Goal: Transaction & Acquisition: Book appointment/travel/reservation

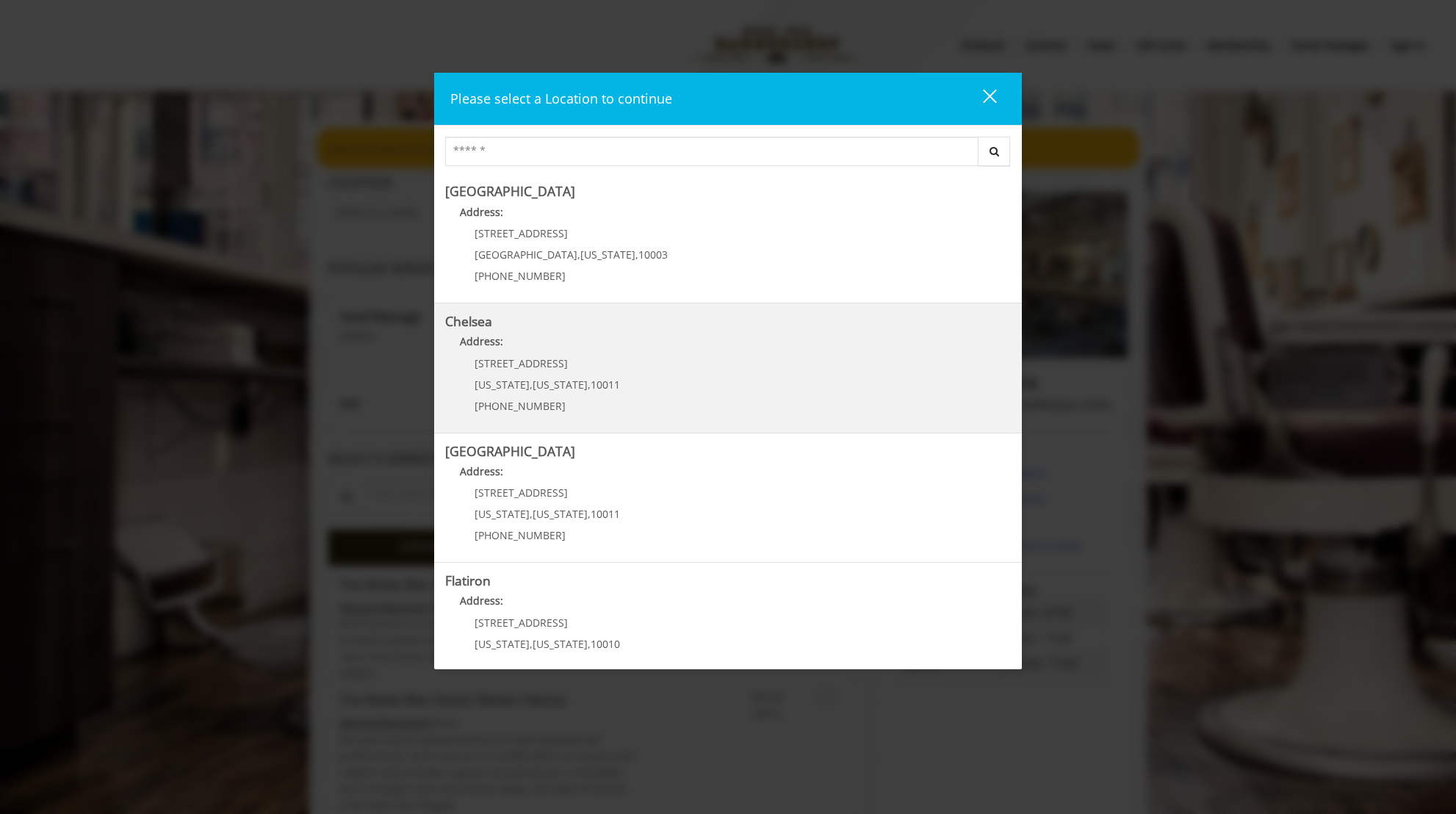
click at [659, 390] on link "Chelsea Address: [STREET_ADDRESS][US_STATE][US_STATE] (917) 639-3902" at bounding box center [728, 368] width 565 height 107
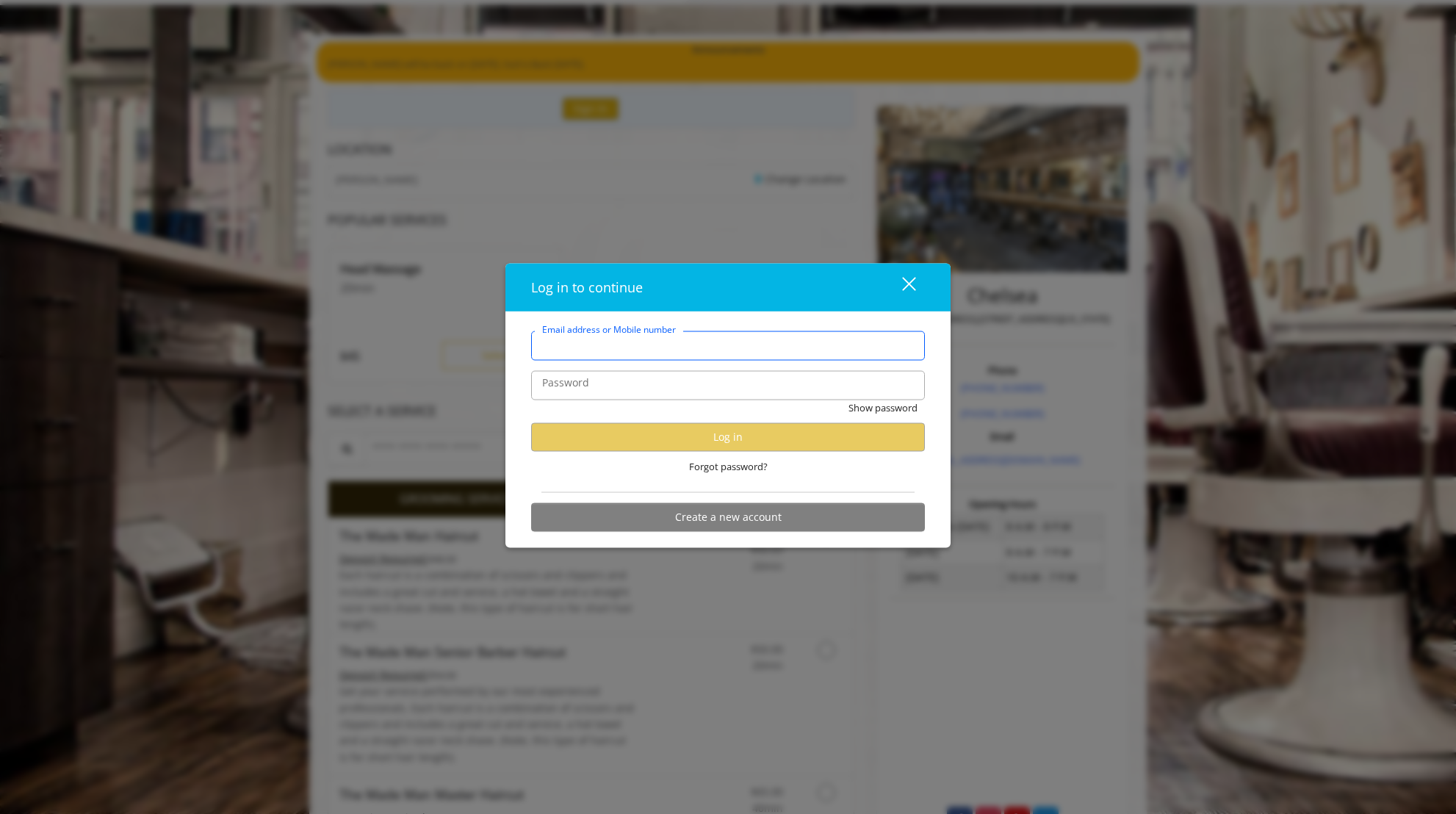
scroll to position [192, 0]
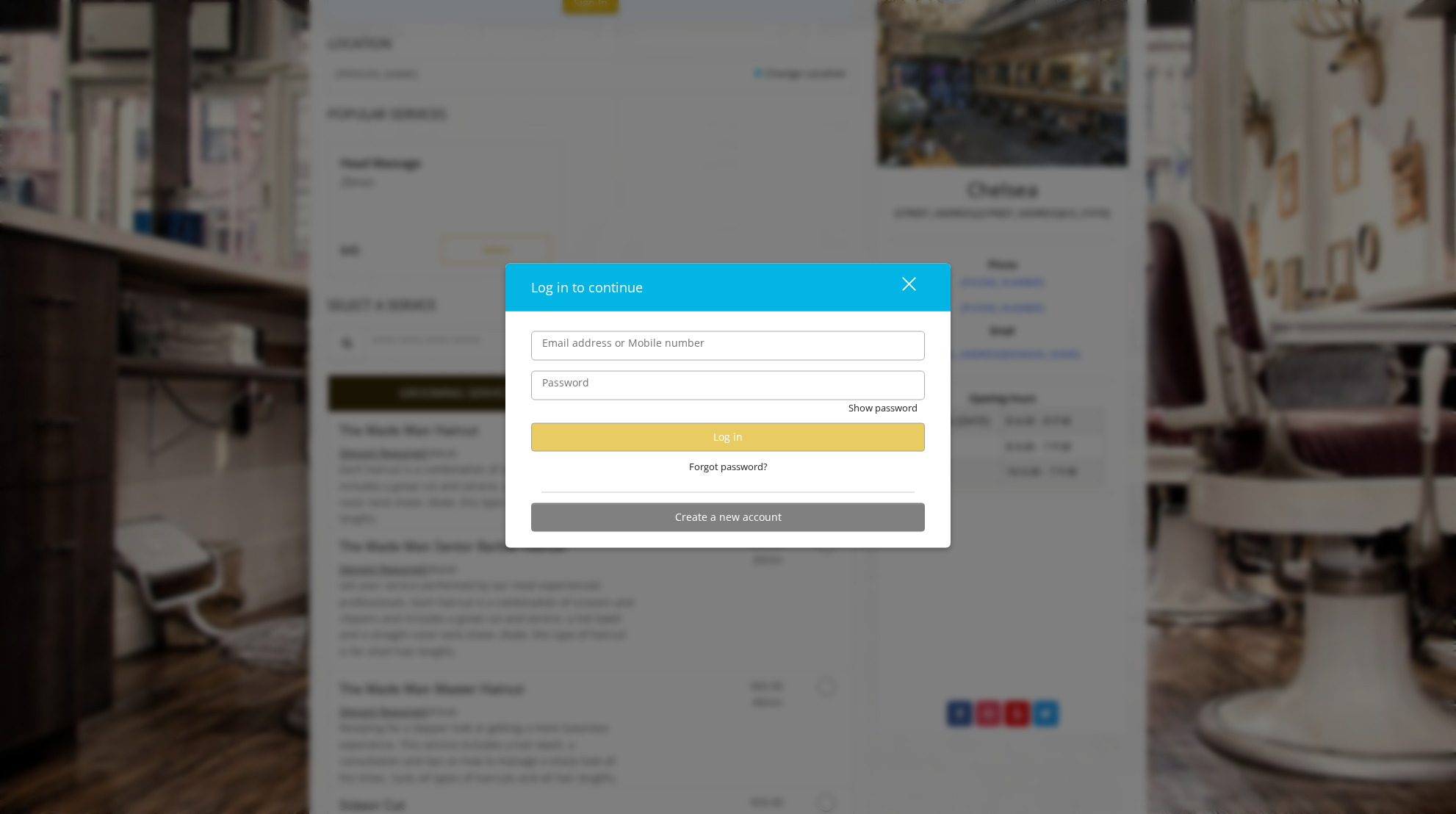
click at [911, 279] on div "close" at bounding box center [900, 287] width 29 height 22
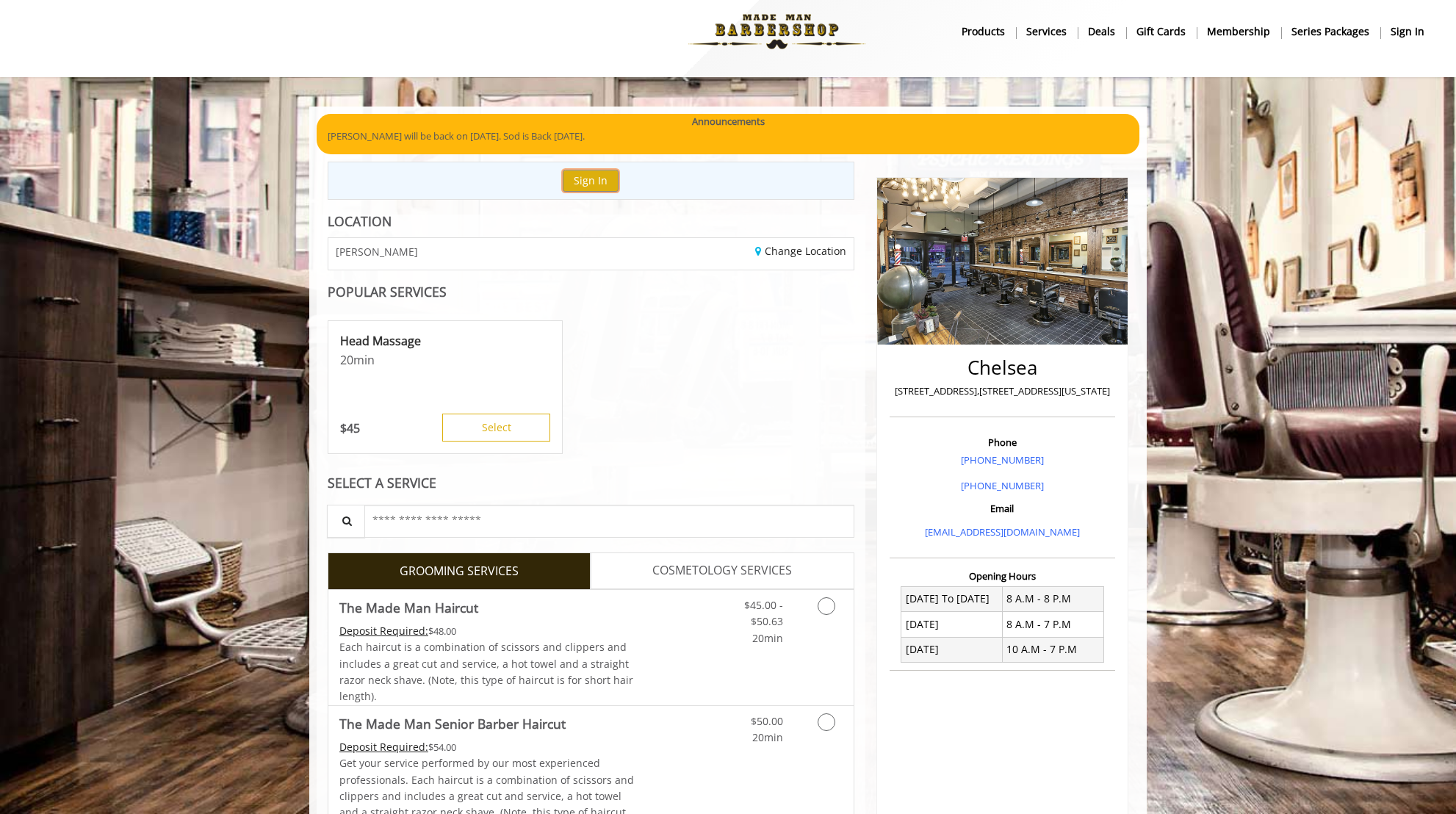
scroll to position [0, 0]
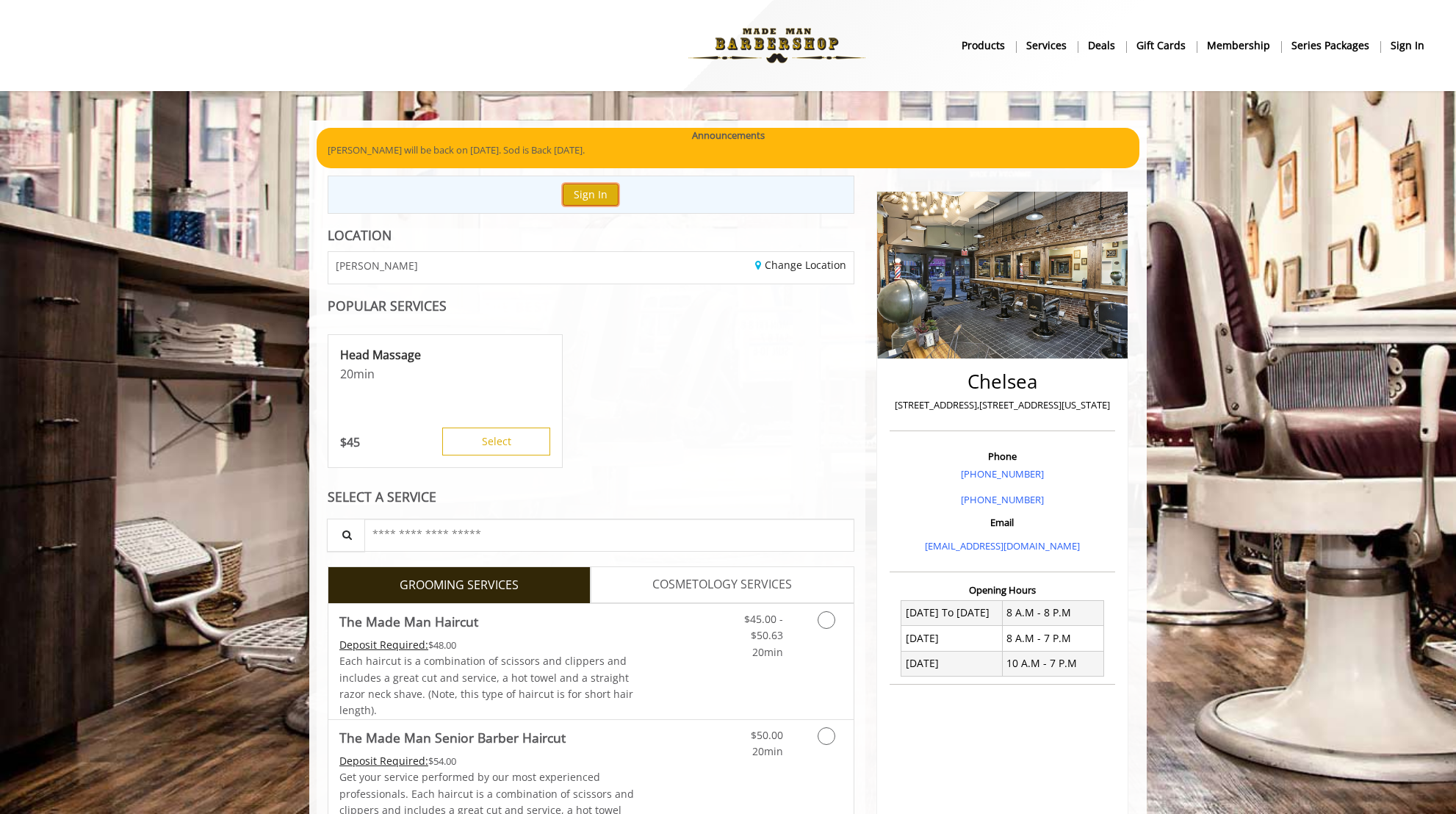
click at [597, 203] on button "Sign In" at bounding box center [590, 194] width 56 height 21
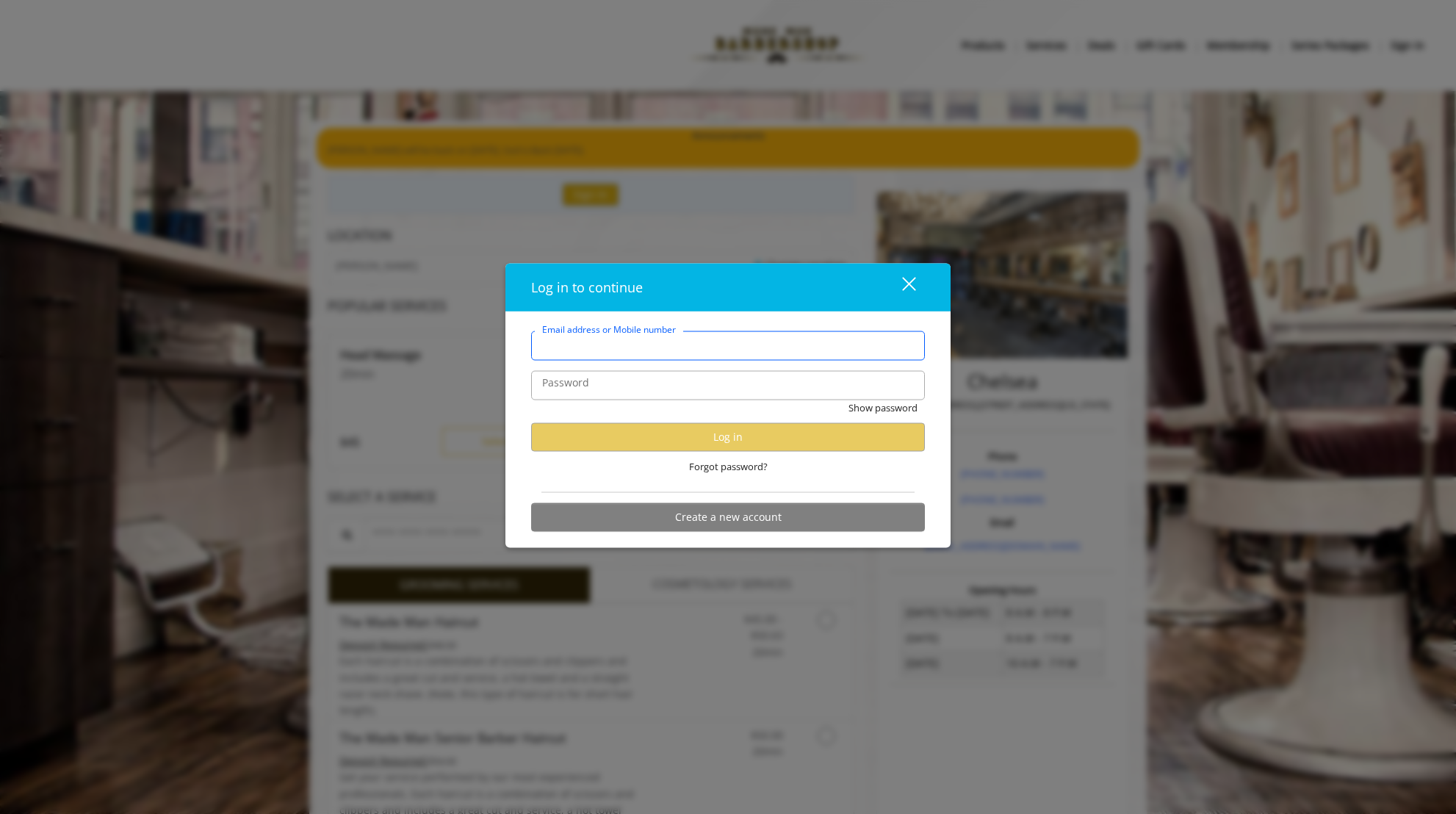
click at [720, 352] on input "Email address or Mobile number" at bounding box center [728, 345] width 394 height 29
type input "**********"
click at [916, 279] on button "close" at bounding box center [900, 286] width 50 height 30
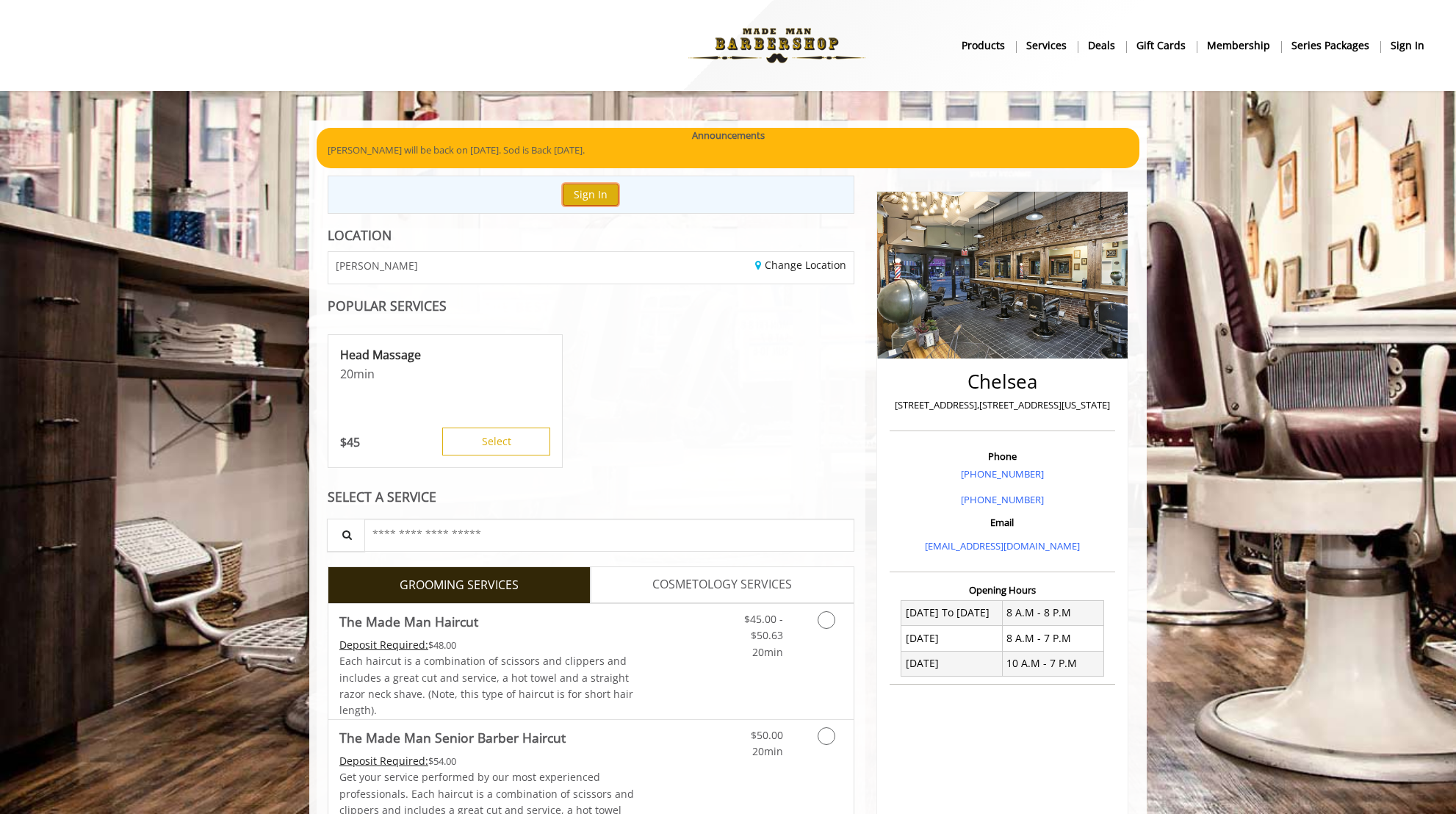
click at [572, 189] on button "Sign In" at bounding box center [590, 194] width 56 height 21
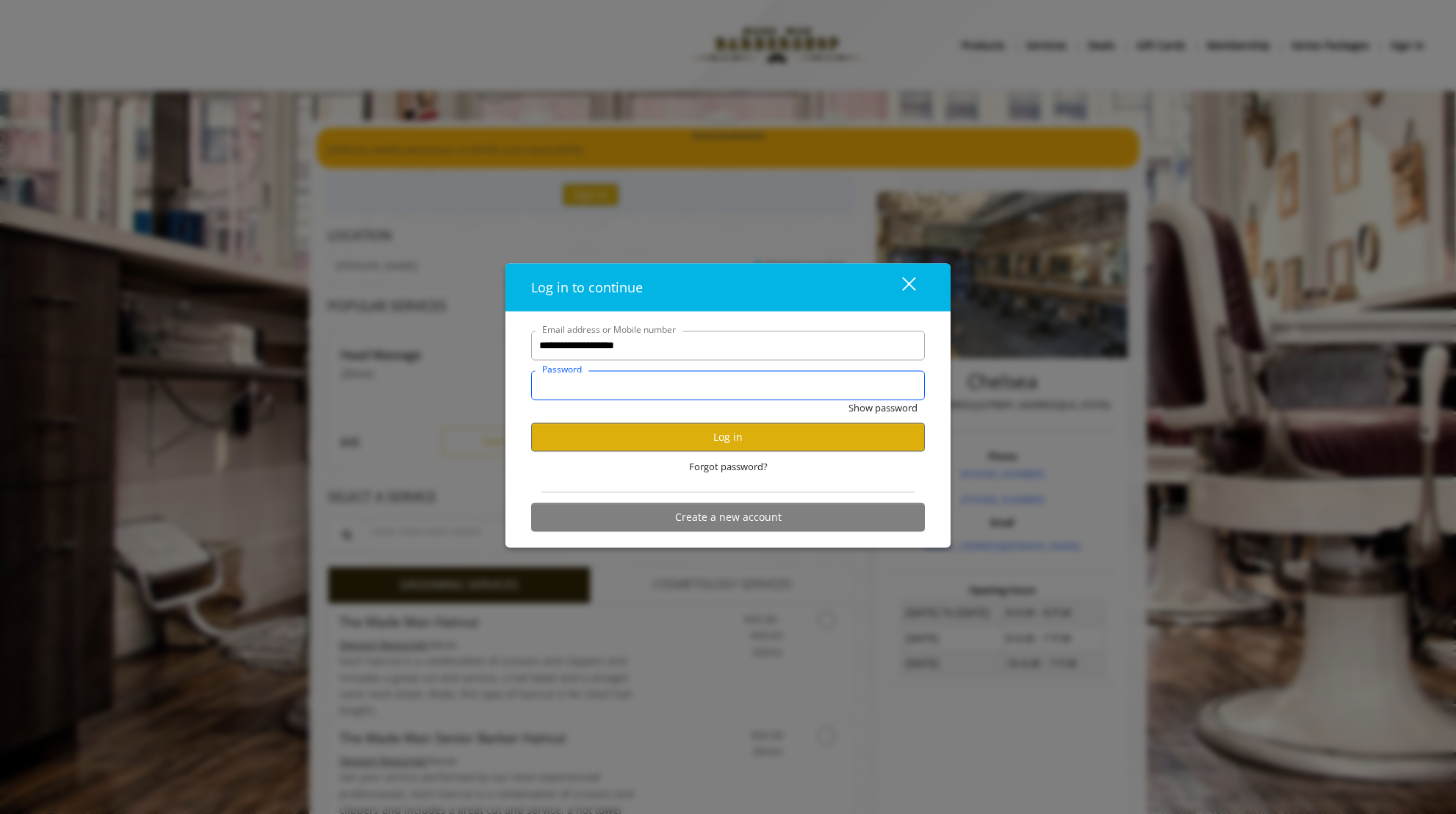
click at [849, 400] on button "Show password" at bounding box center [883, 407] width 69 height 16
click at [718, 446] on button "Log in" at bounding box center [728, 436] width 394 height 29
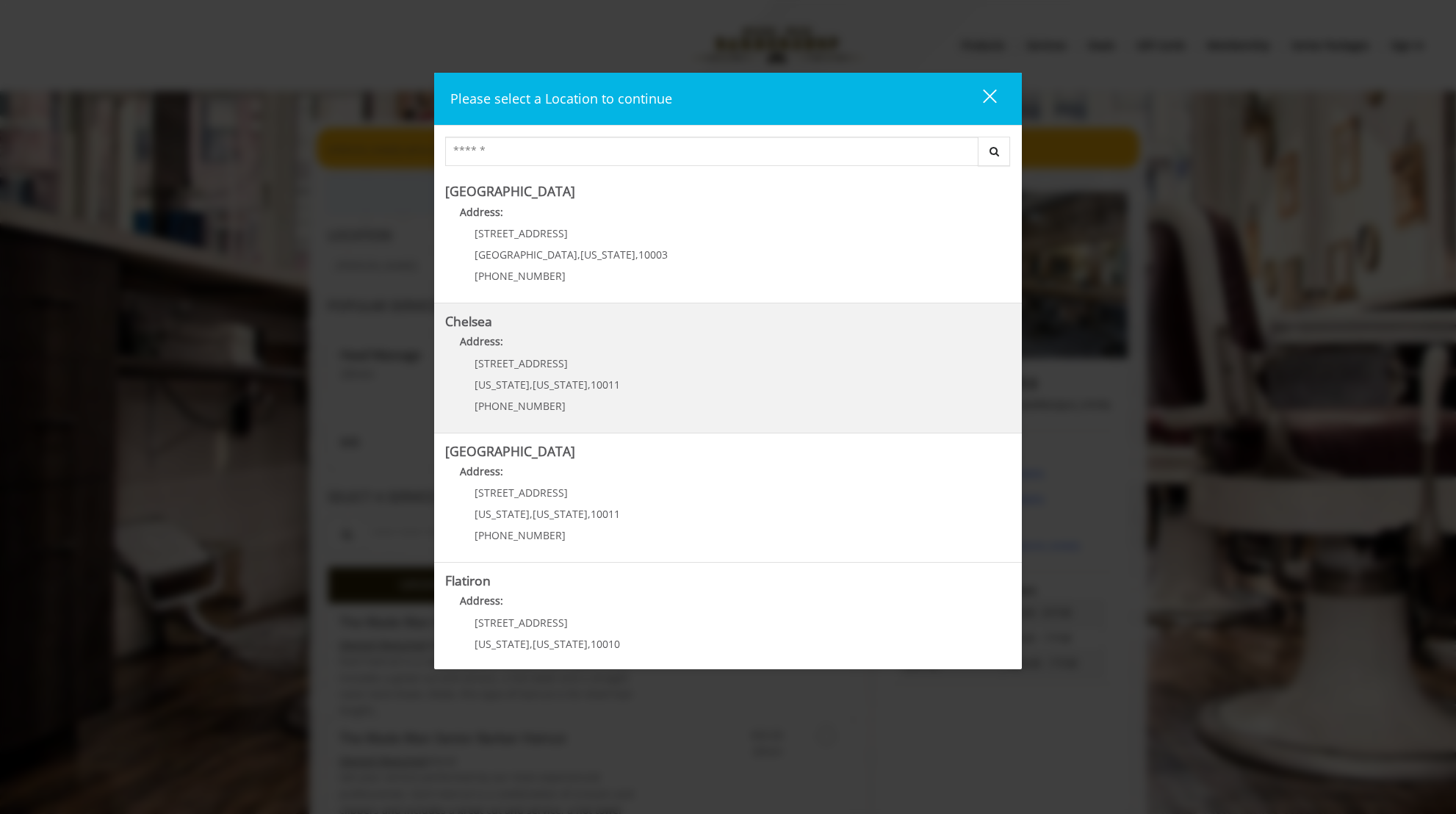
click at [624, 364] on link "Chelsea Address: 169/170 W 23rd St New York , New York , 10011 (917) 639-3902" at bounding box center [728, 368] width 565 height 107
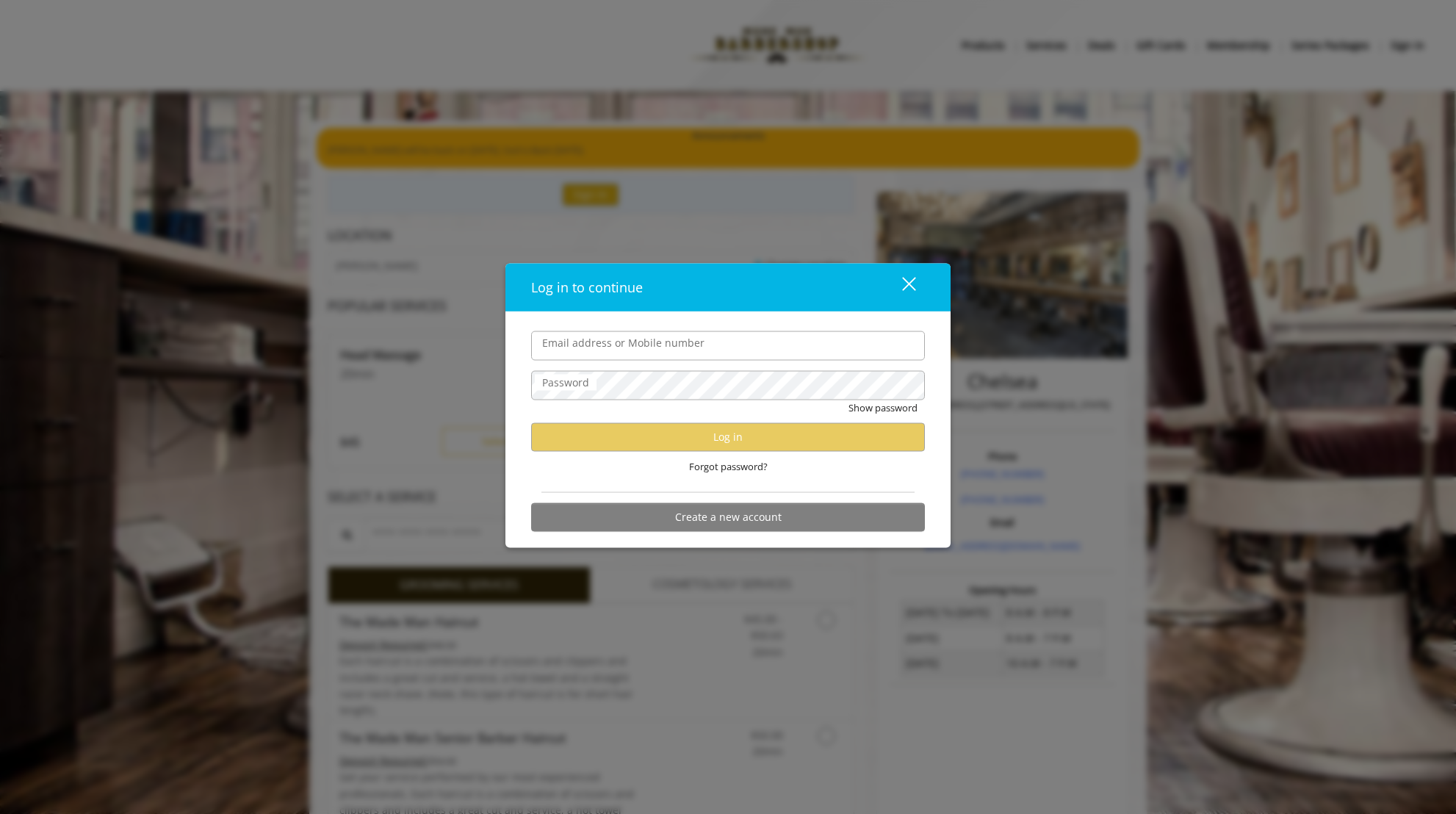
click at [885, 286] on div "close" at bounding box center [900, 287] width 29 height 22
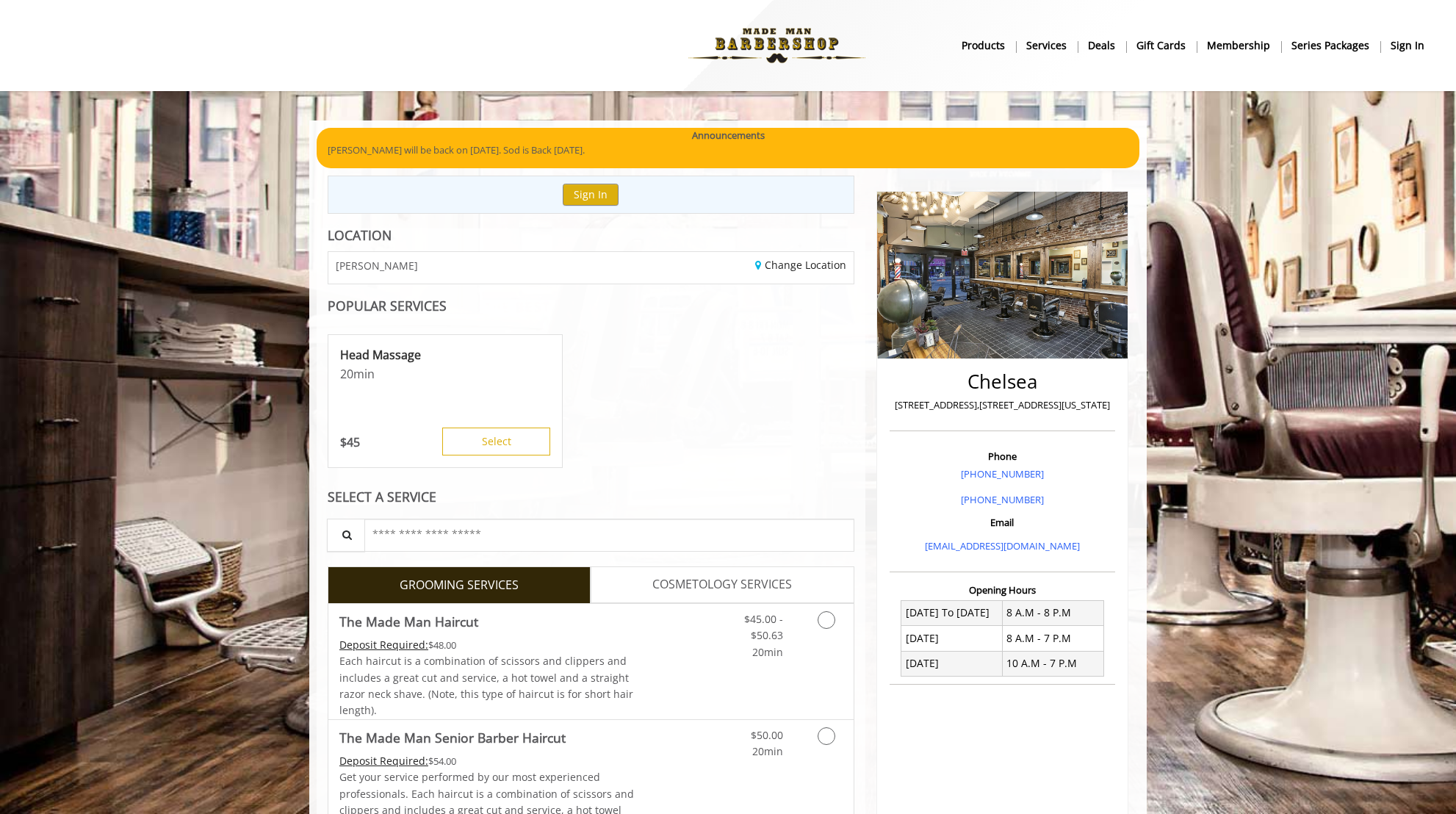
click at [919, 280] on img at bounding box center [1002, 275] width 251 height 167
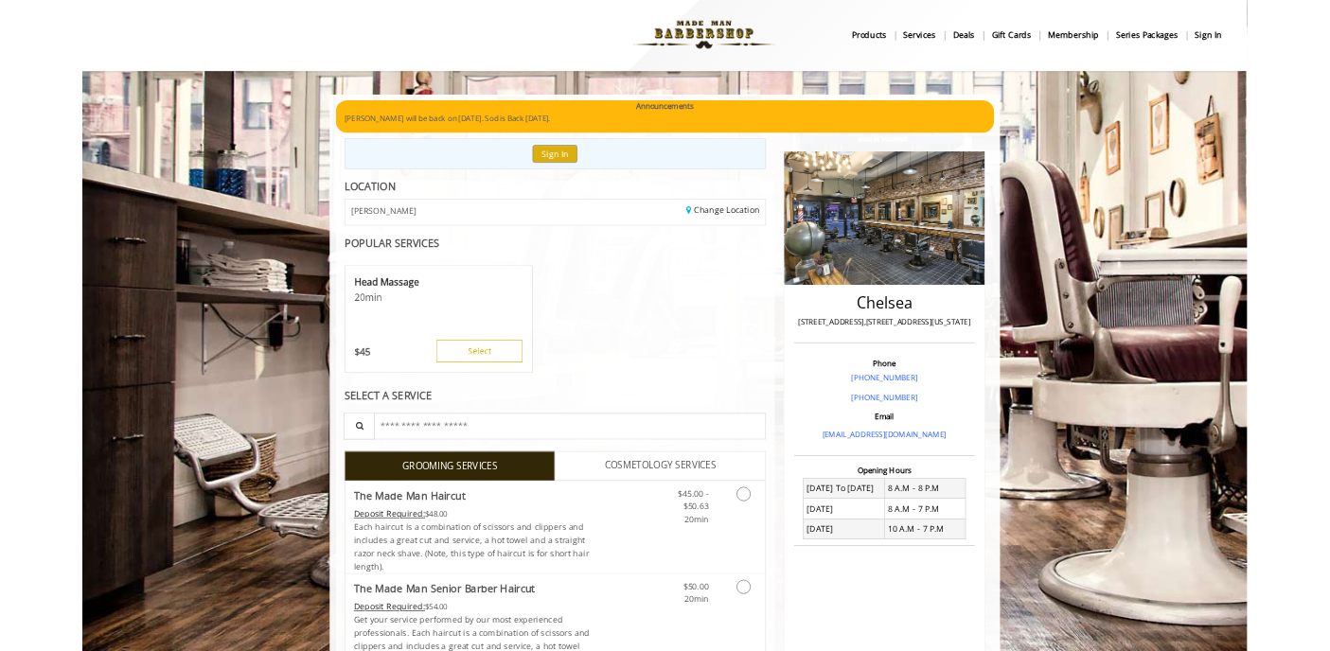
scroll to position [7, 0]
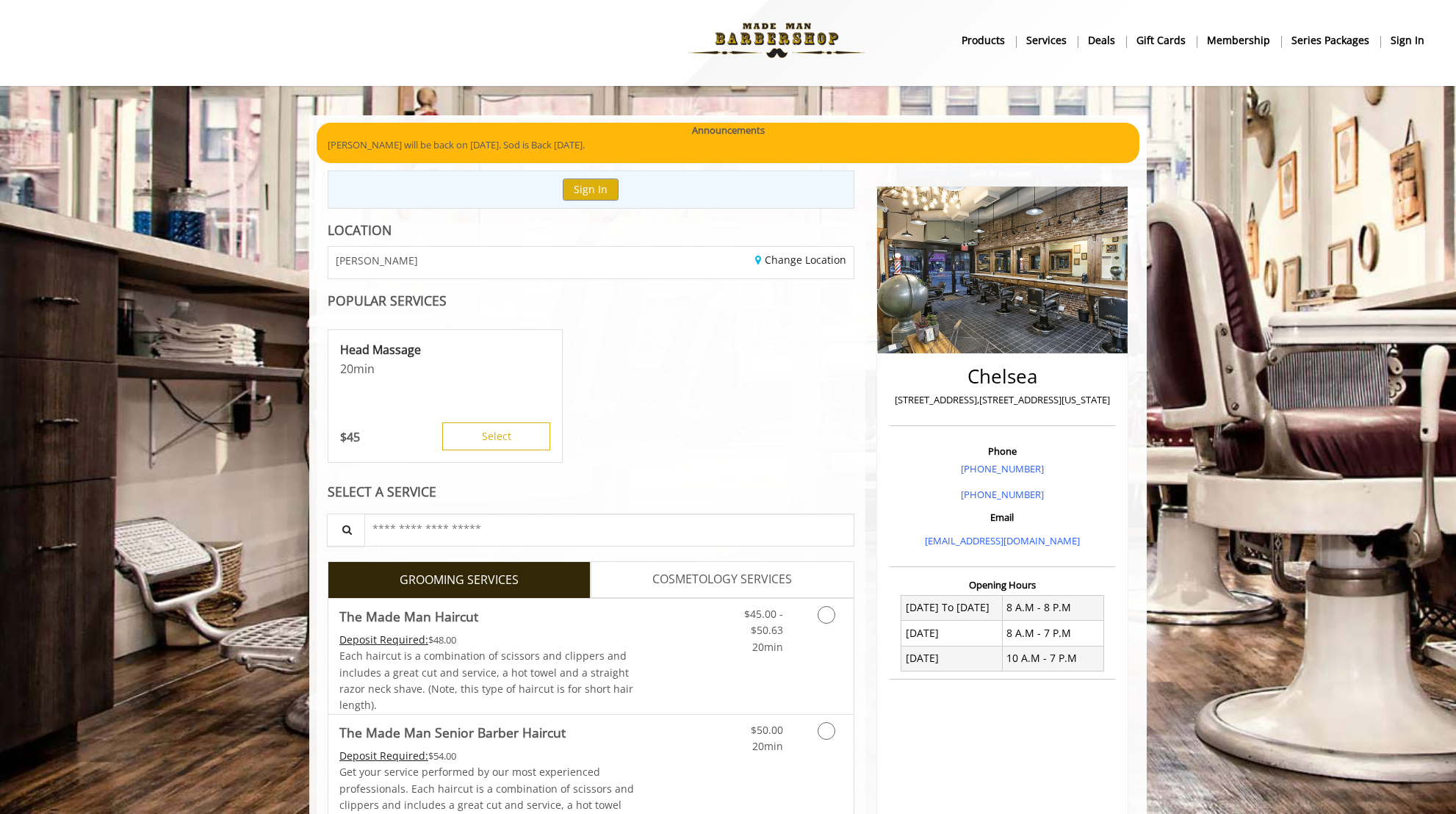
click at [1419, 37] on b "sign in" at bounding box center [1408, 40] width 34 height 16
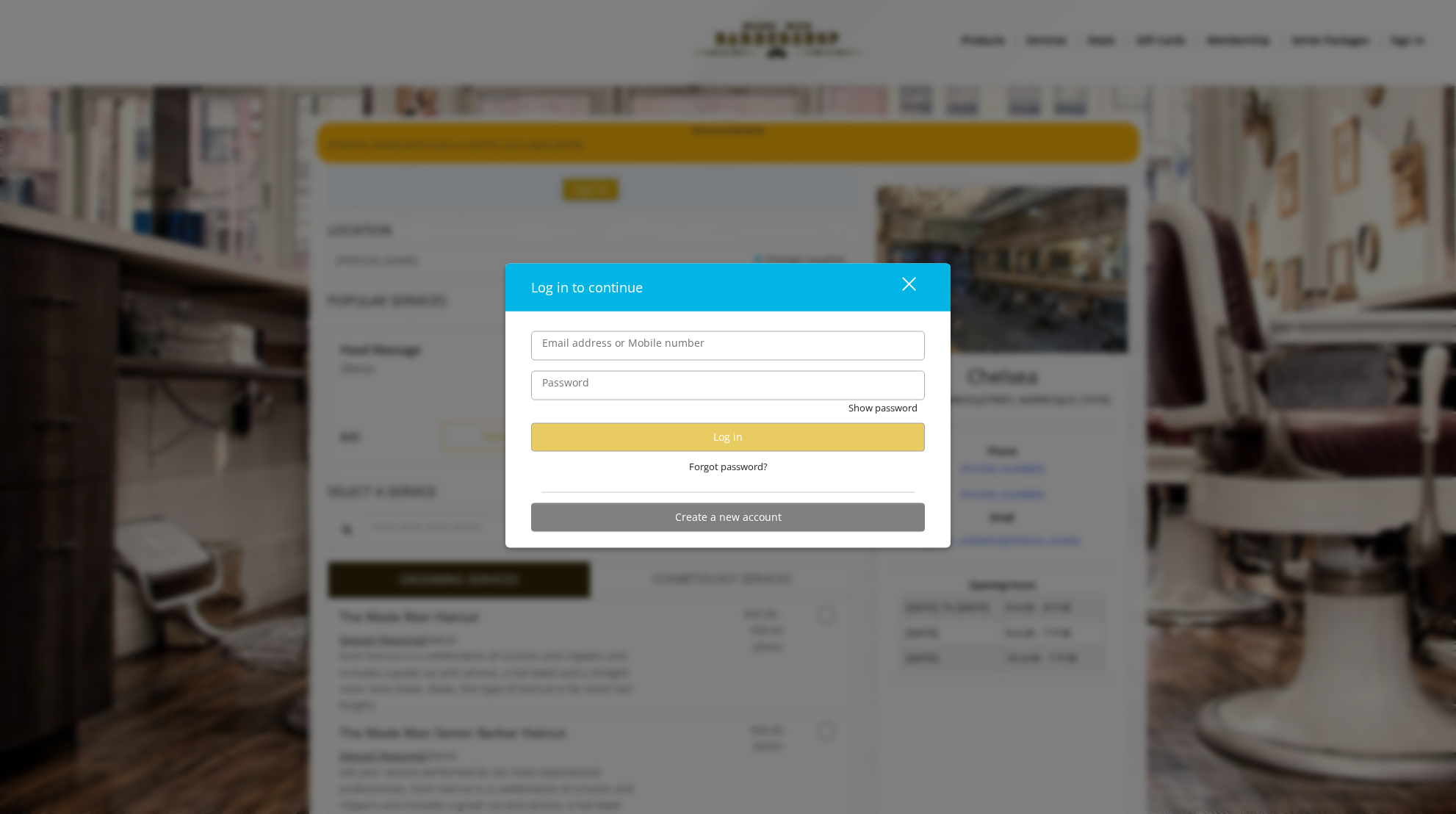
click at [913, 284] on div "close" at bounding box center [900, 287] width 29 height 22
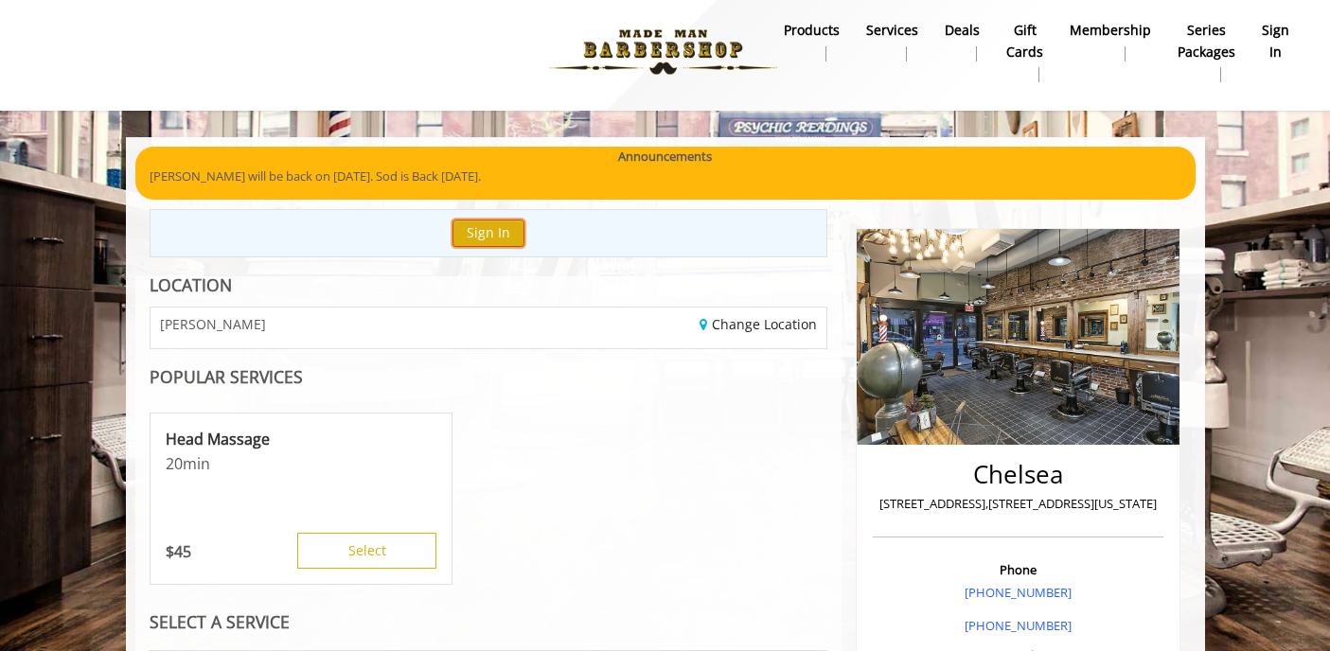
click at [489, 229] on button "Sign In" at bounding box center [489, 233] width 72 height 27
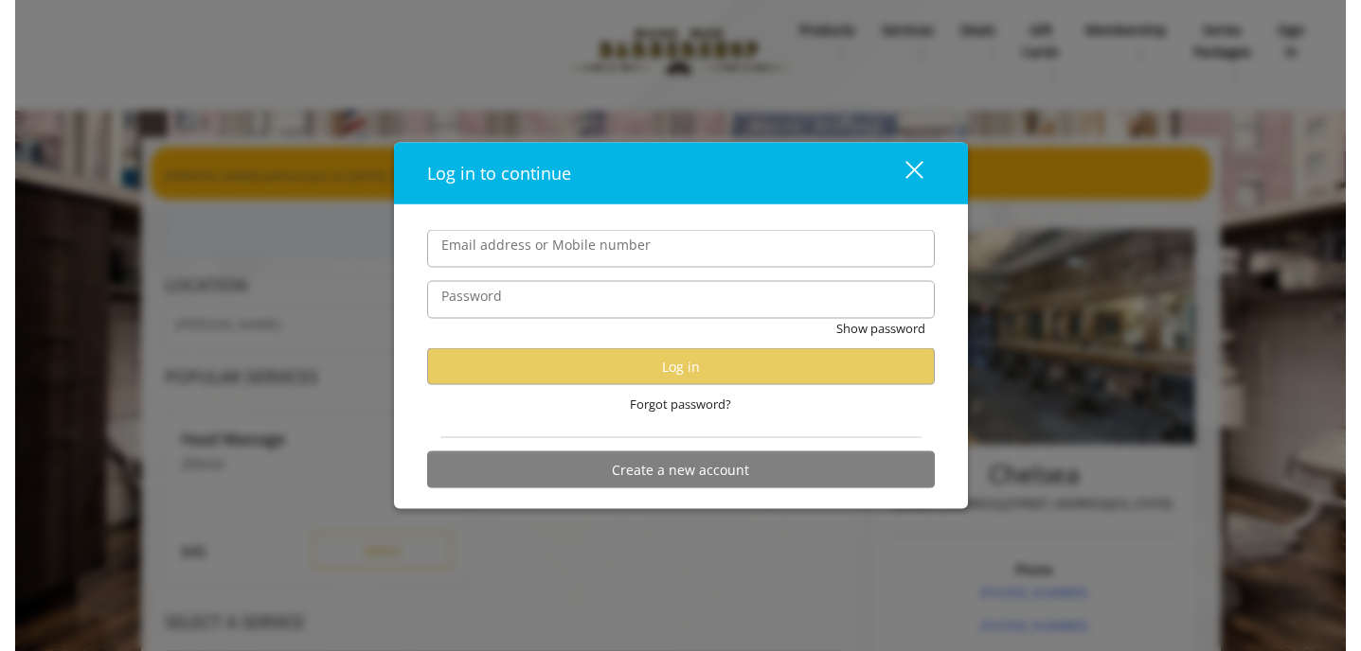
scroll to position [0, 0]
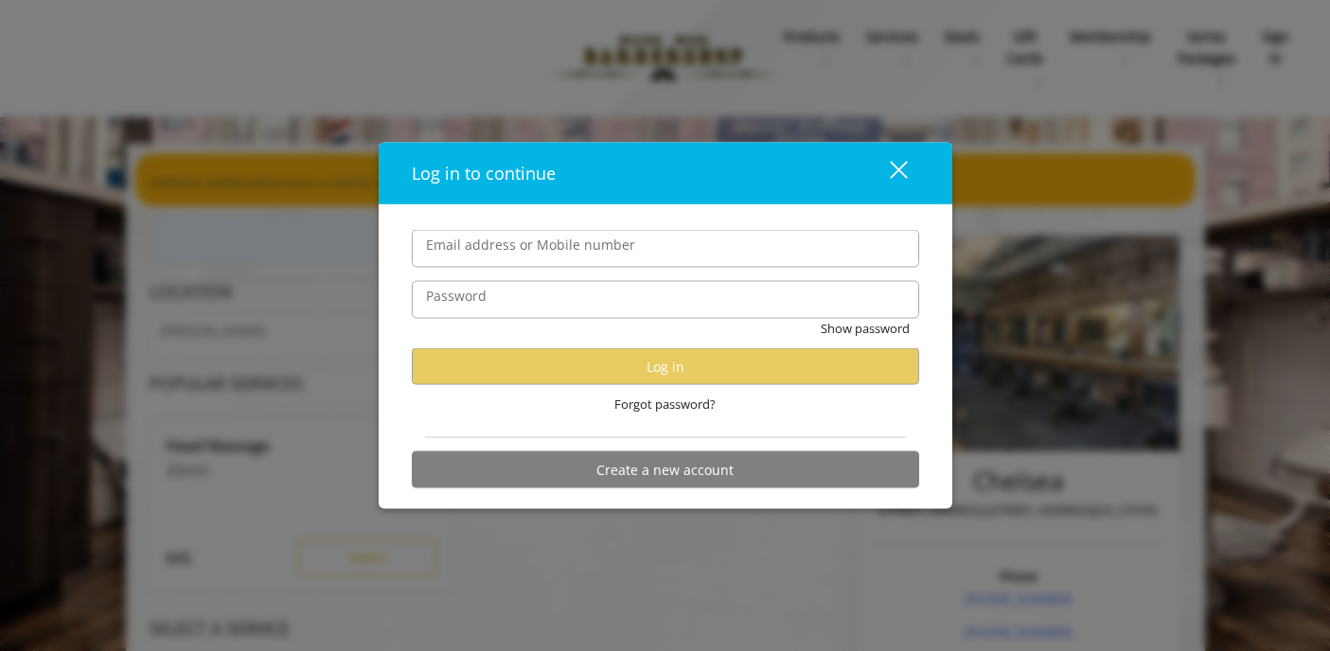
click at [888, 167] on div "close" at bounding box center [887, 173] width 38 height 28
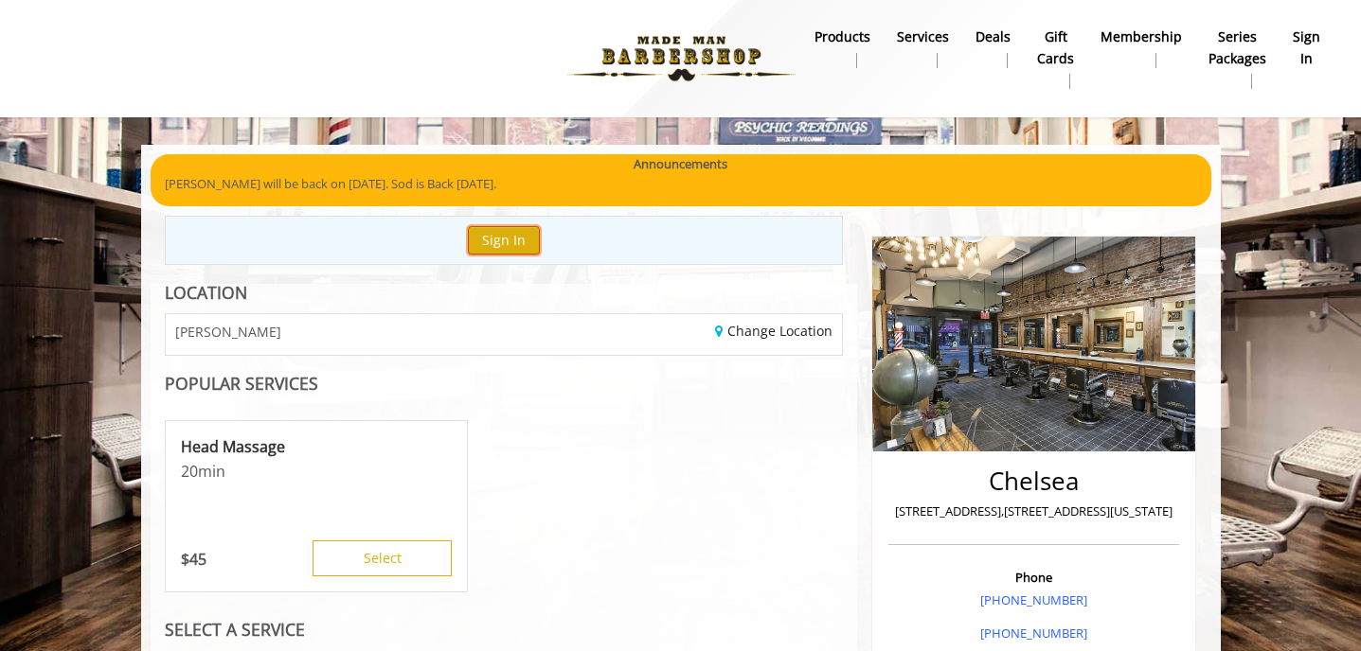
click at [488, 248] on button "Sign In" at bounding box center [504, 239] width 72 height 27
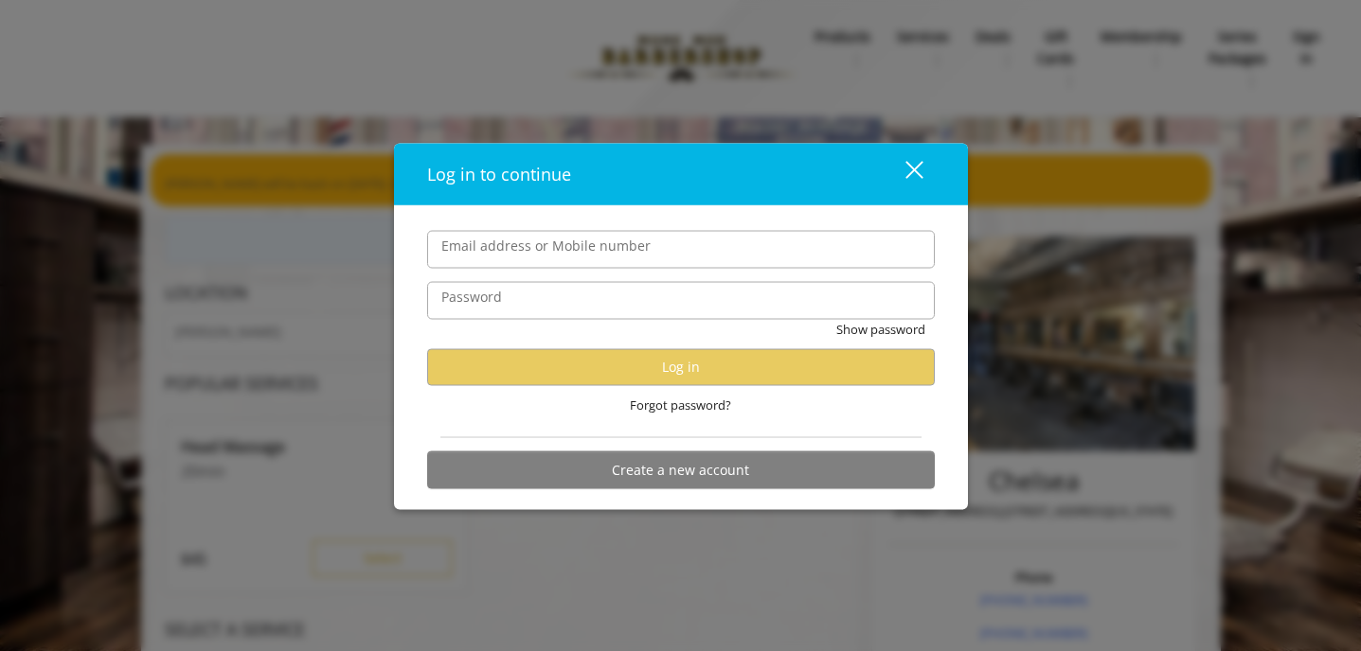
click at [928, 173] on button "close" at bounding box center [902, 173] width 64 height 39
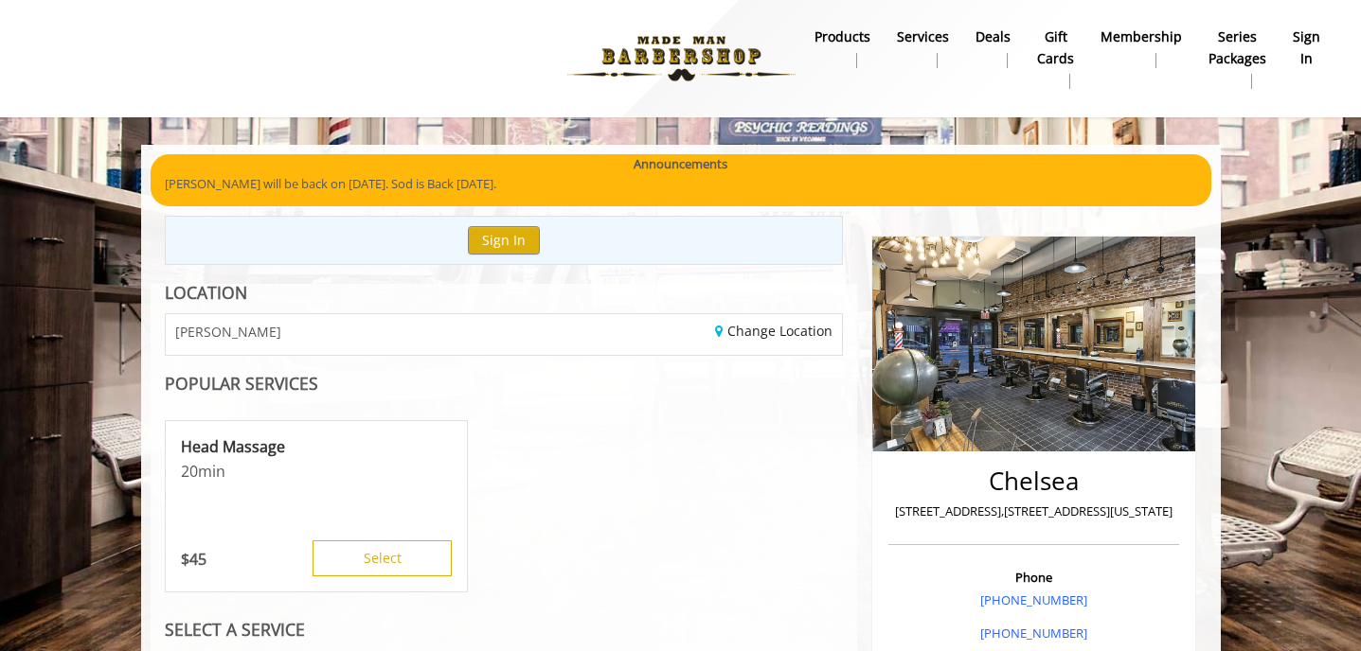
click at [1311, 49] on b "sign in" at bounding box center [1306, 48] width 27 height 43
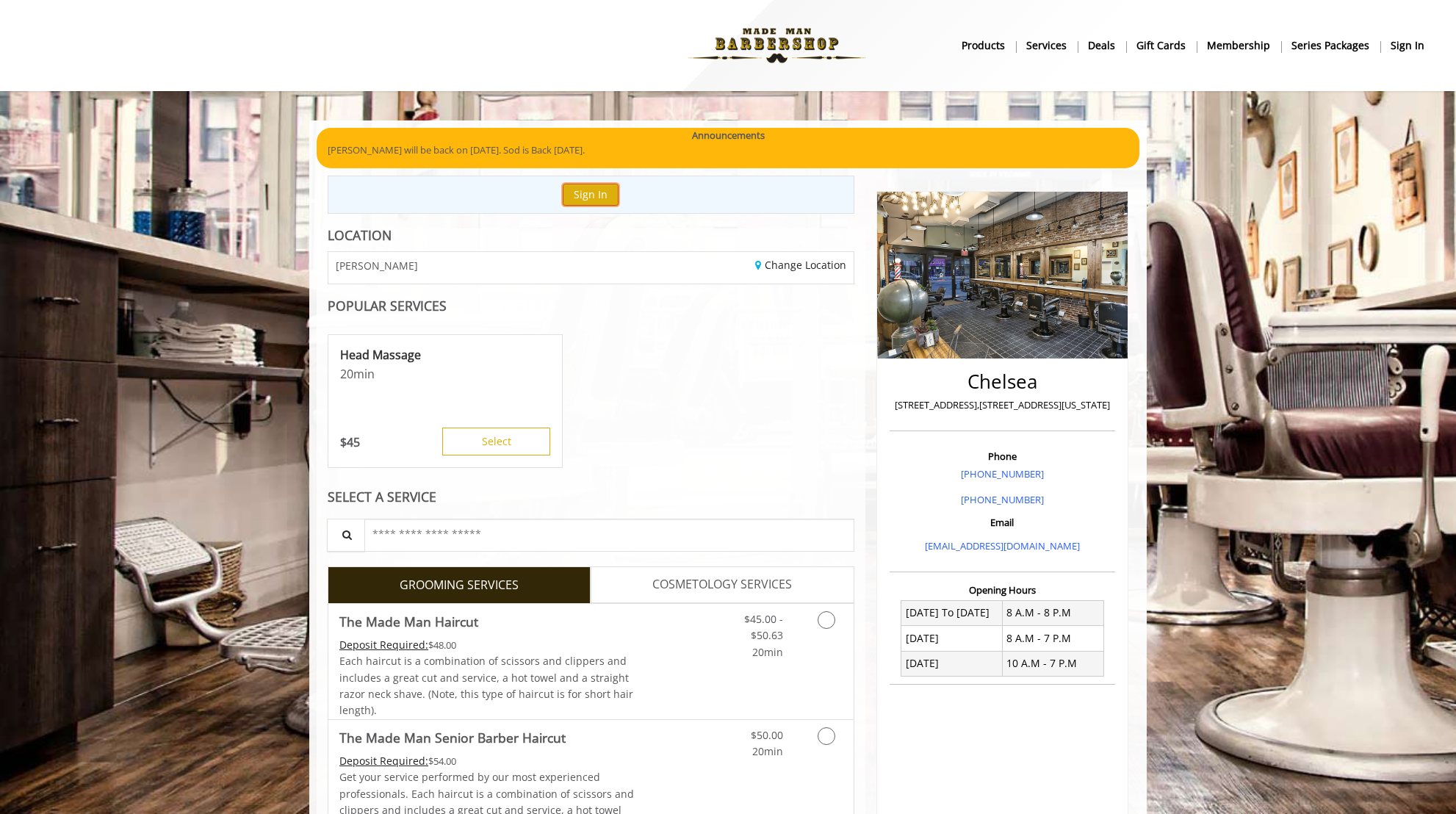
click at [593, 199] on button "Sign In" at bounding box center [590, 194] width 56 height 21
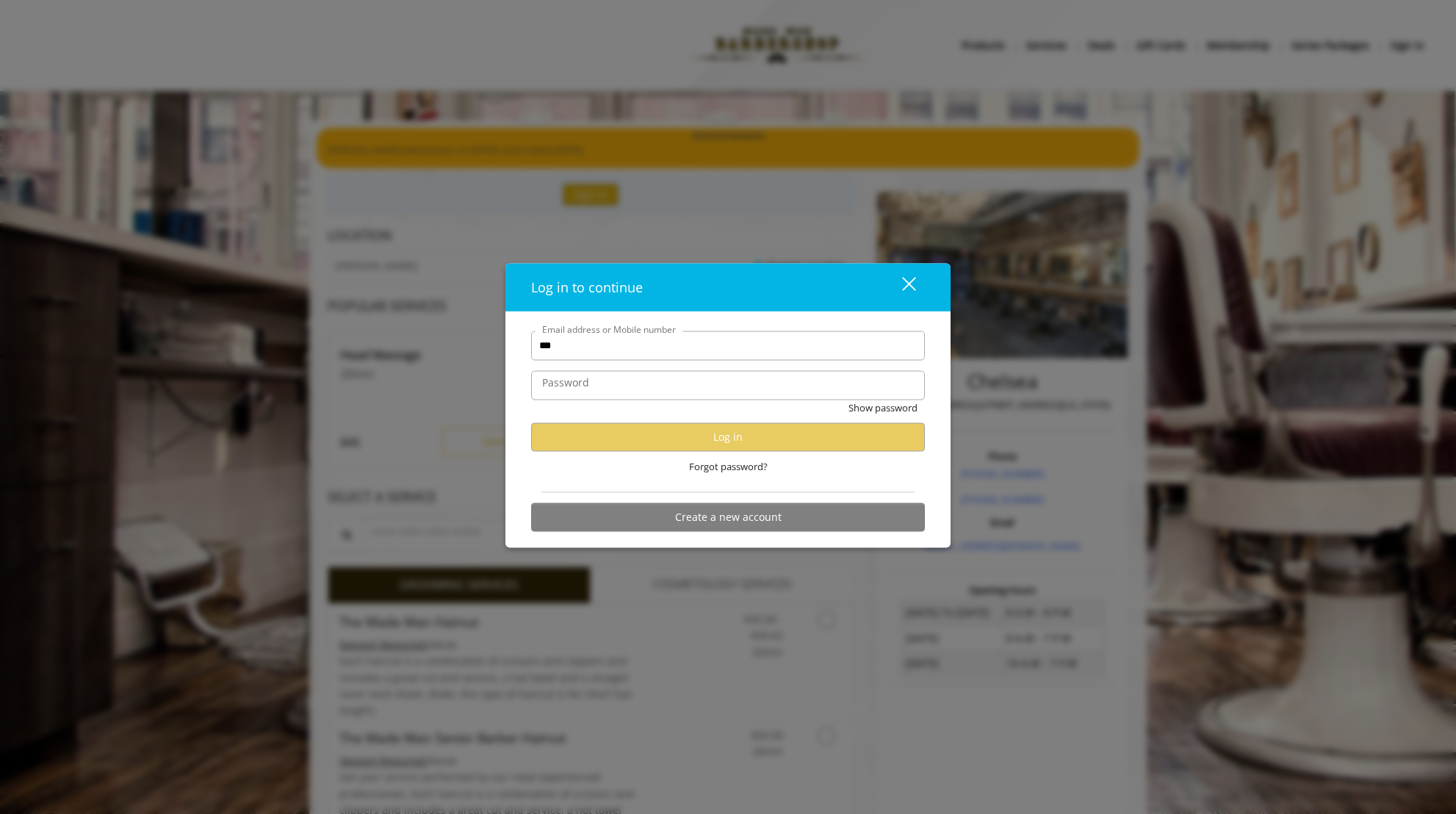
type input "***"
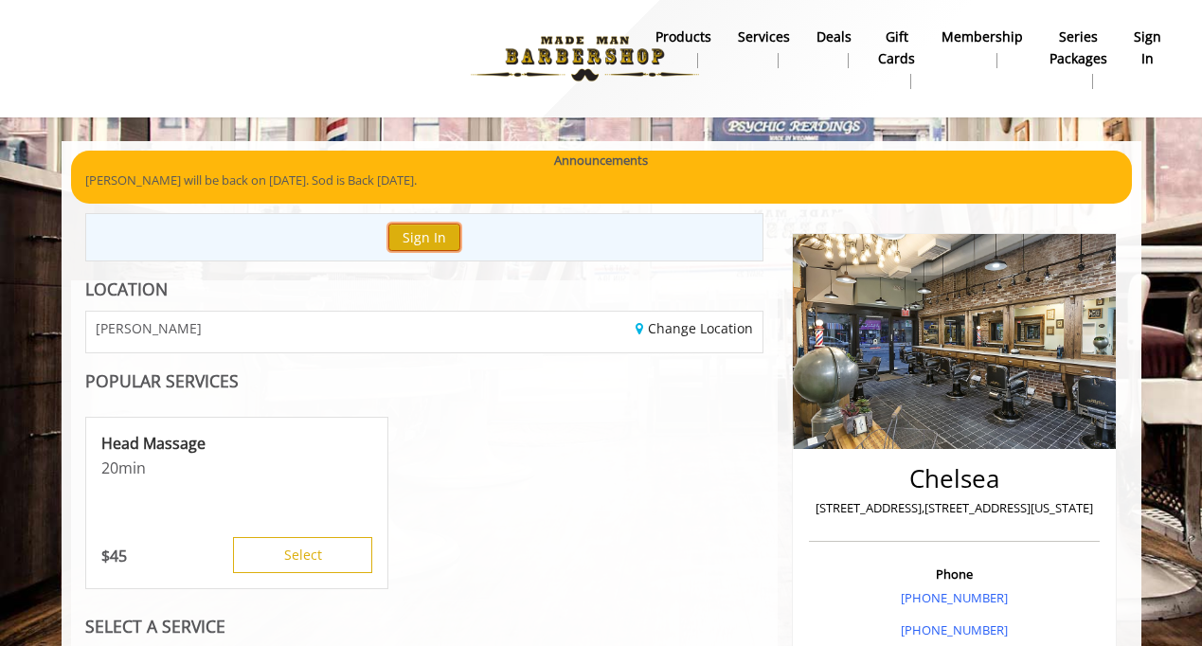
click at [398, 228] on button "Sign In" at bounding box center [424, 236] width 72 height 27
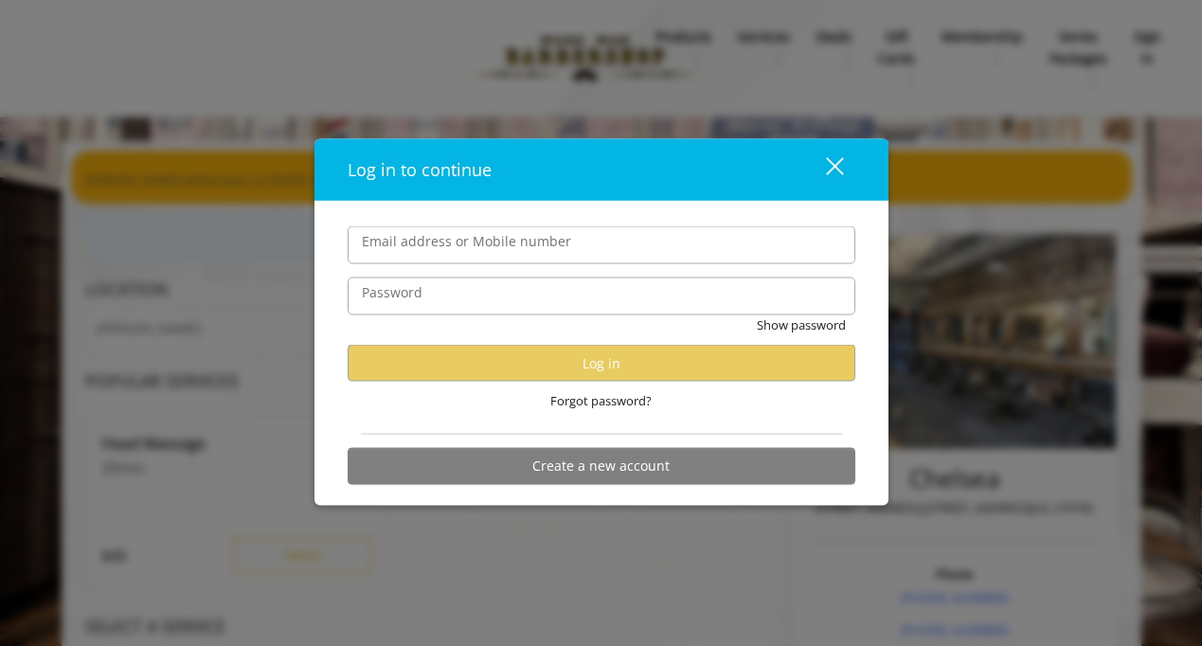
click at [557, 252] on input "Email address or Mobile number" at bounding box center [602, 245] width 508 height 38
type input "**********"
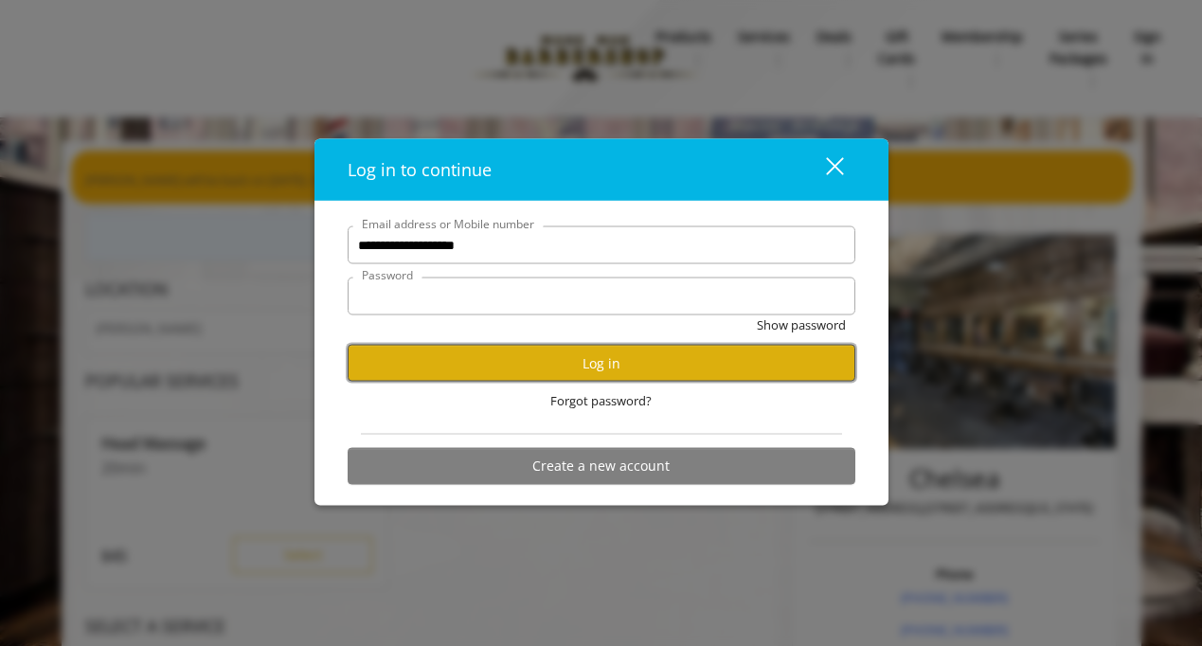
click at [564, 355] on button "Log in" at bounding box center [602, 363] width 508 height 37
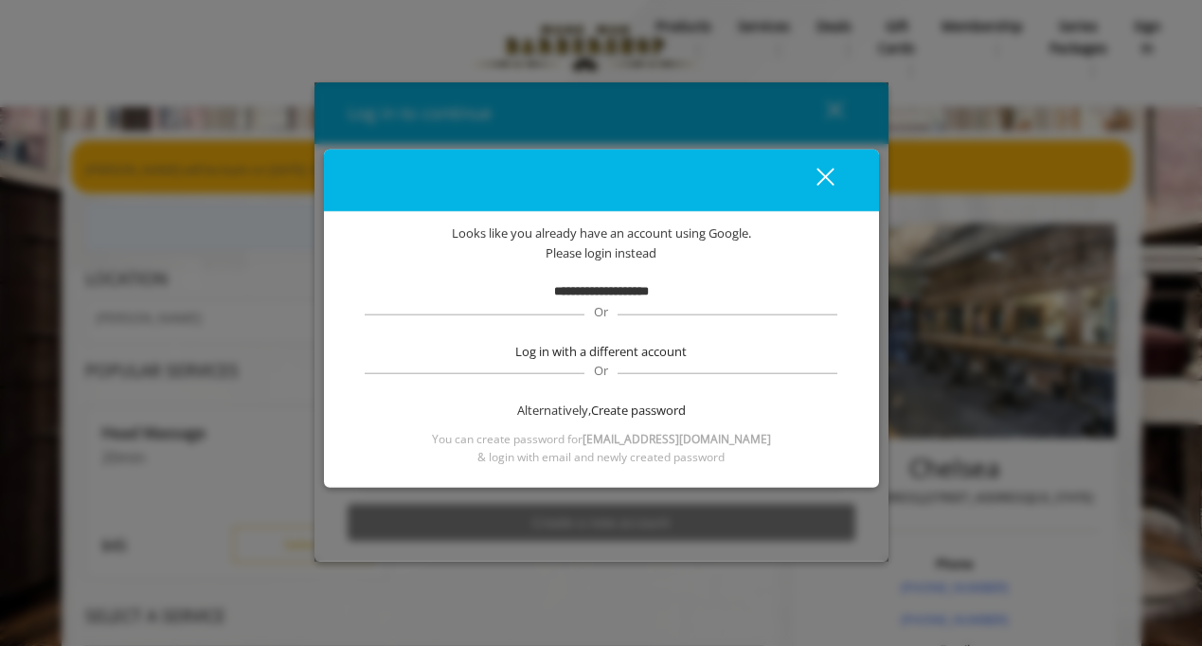
scroll to position [11, 0]
click at [615, 295] on b "**********" at bounding box center [601, 290] width 95 height 12
click at [581, 288] on b "**********" at bounding box center [601, 290] width 95 height 12
click at [831, 172] on button "close" at bounding box center [813, 180] width 64 height 39
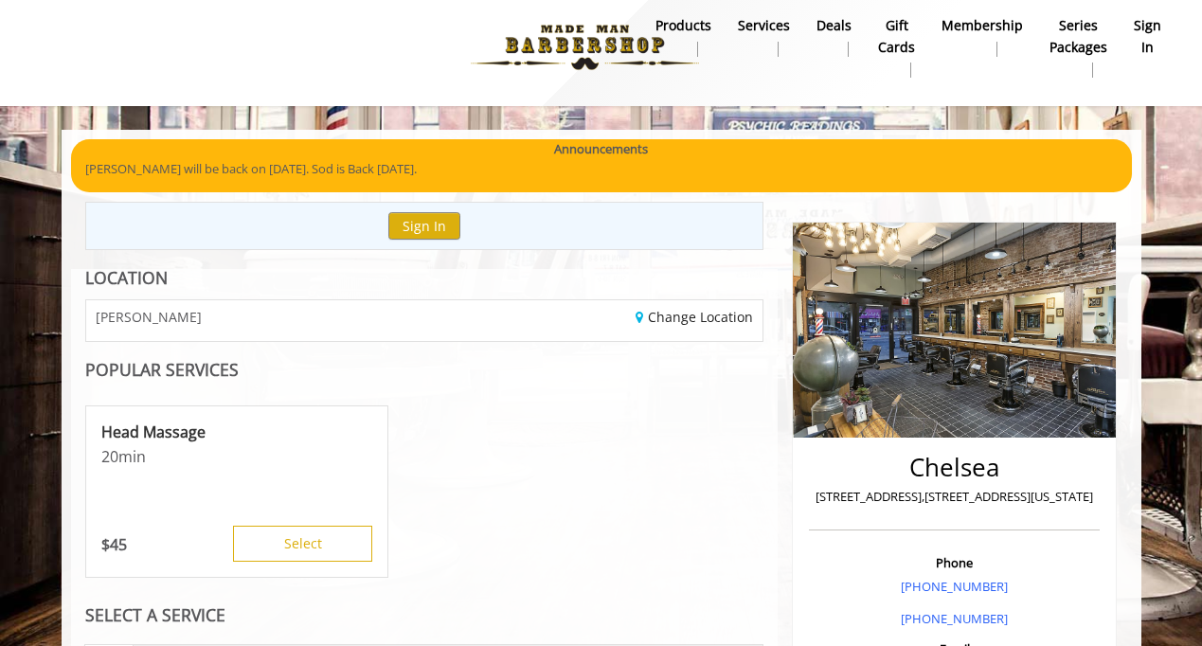
click at [391, 205] on div "Sign In" at bounding box center [424, 226] width 679 height 48
click at [409, 222] on button "Sign In" at bounding box center [424, 225] width 72 height 27
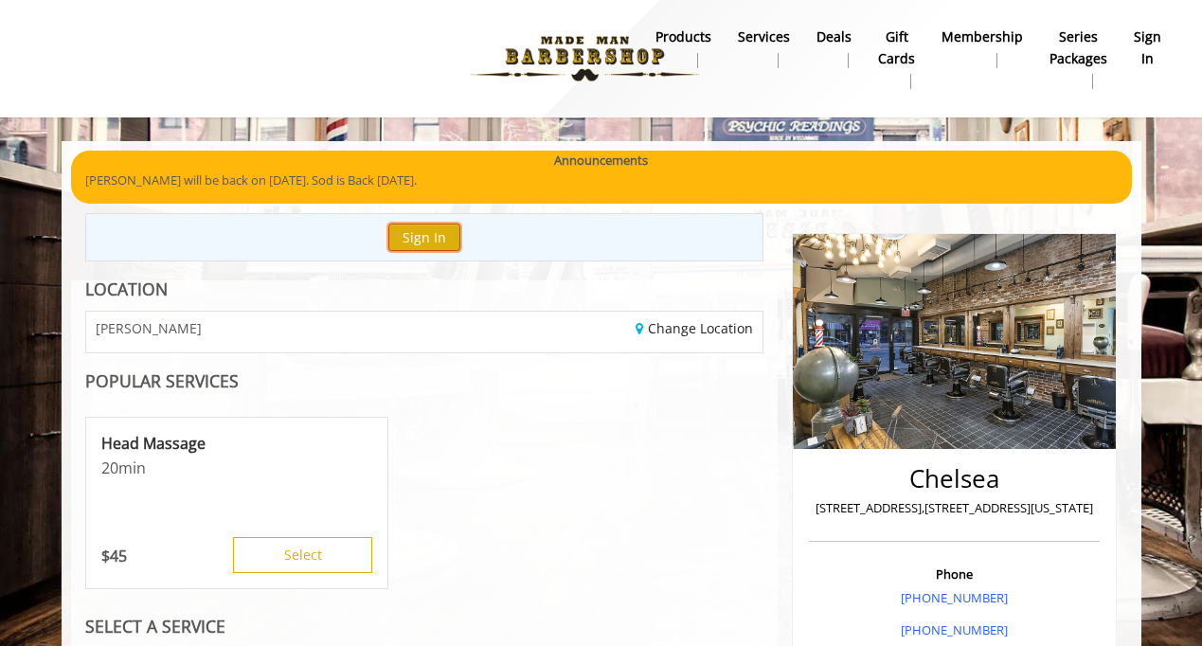
click at [403, 238] on button "Sign In" at bounding box center [424, 236] width 72 height 27
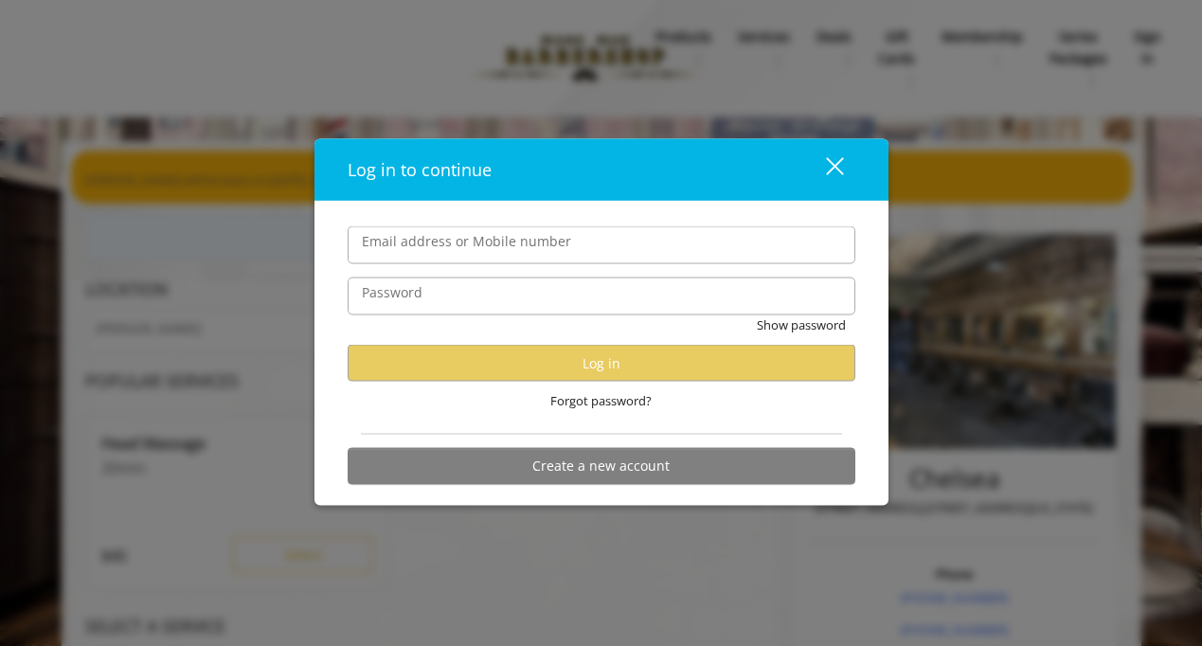
click at [831, 169] on div "close" at bounding box center [823, 169] width 38 height 28
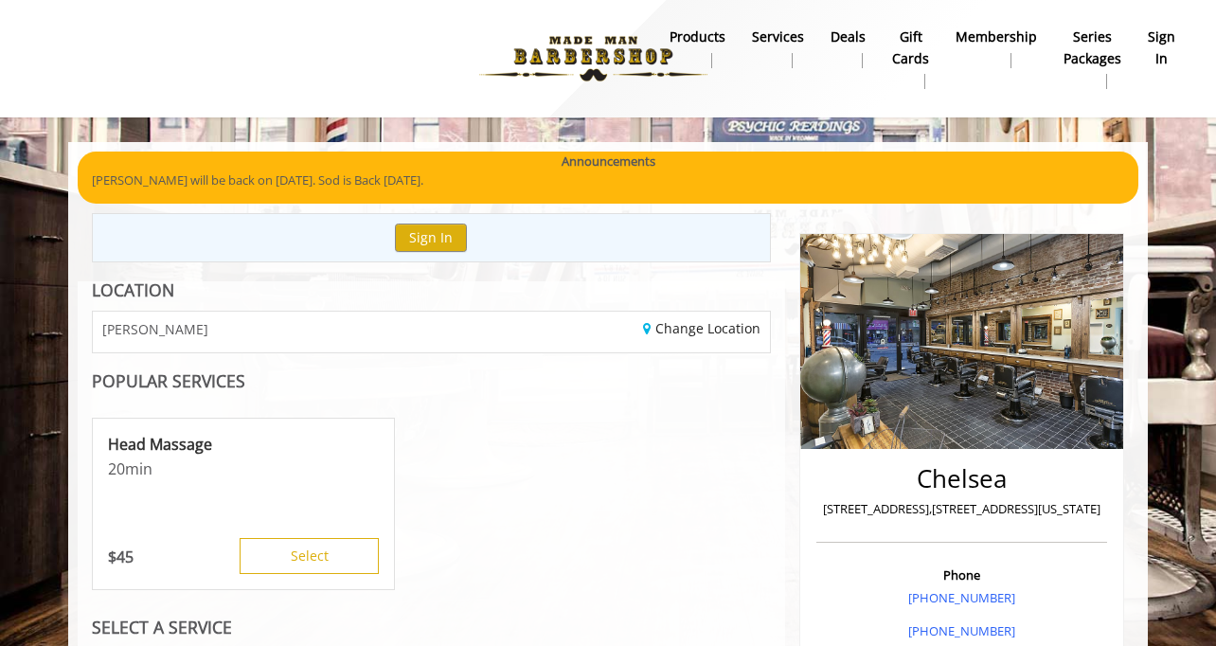
click at [626, 444] on div "Head Massage 20 min $ 45 Select" at bounding box center [431, 504] width 679 height 189
click at [434, 233] on button "Sign In" at bounding box center [431, 236] width 72 height 27
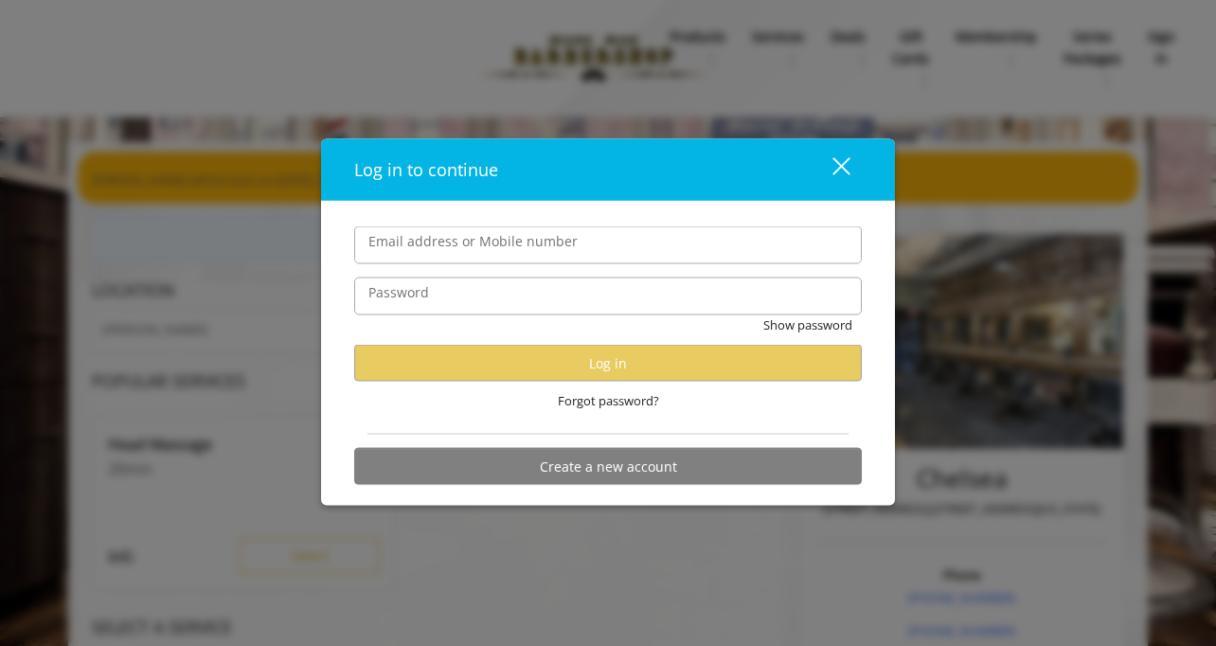
click at [845, 163] on div "close dialog" at bounding box center [841, 166] width 18 height 18
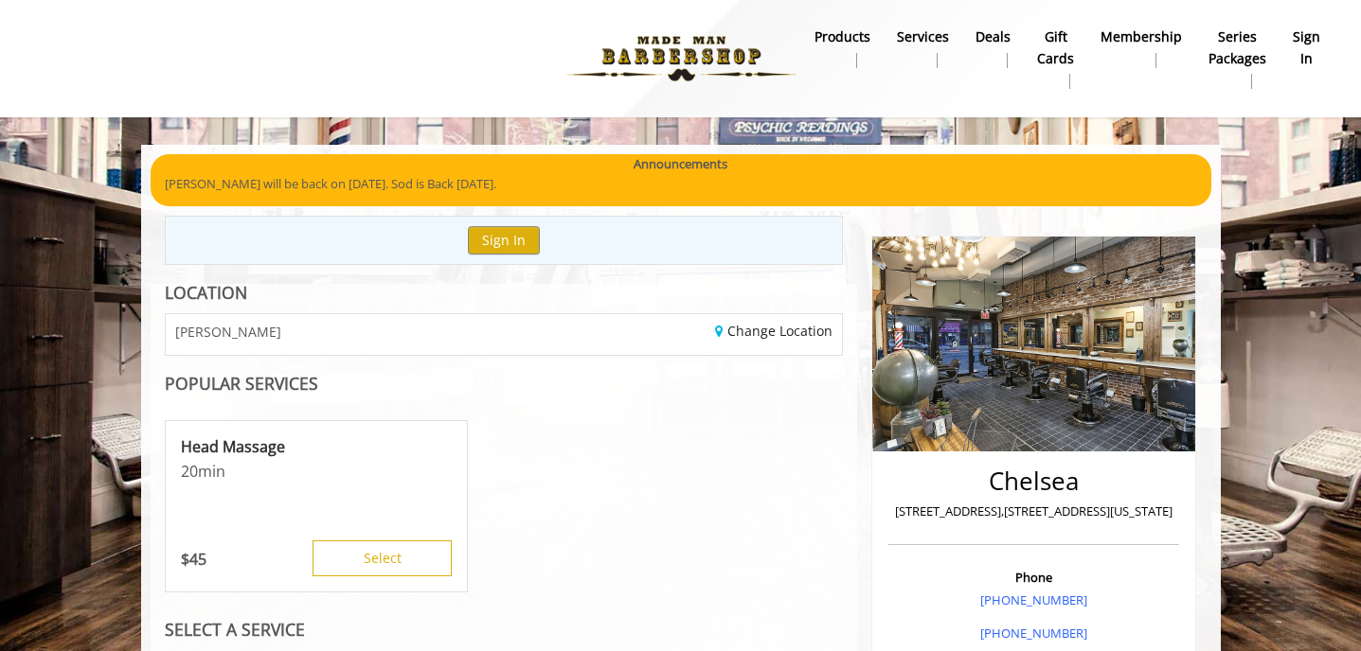
click at [1298, 48] on b "sign in" at bounding box center [1306, 48] width 27 height 43
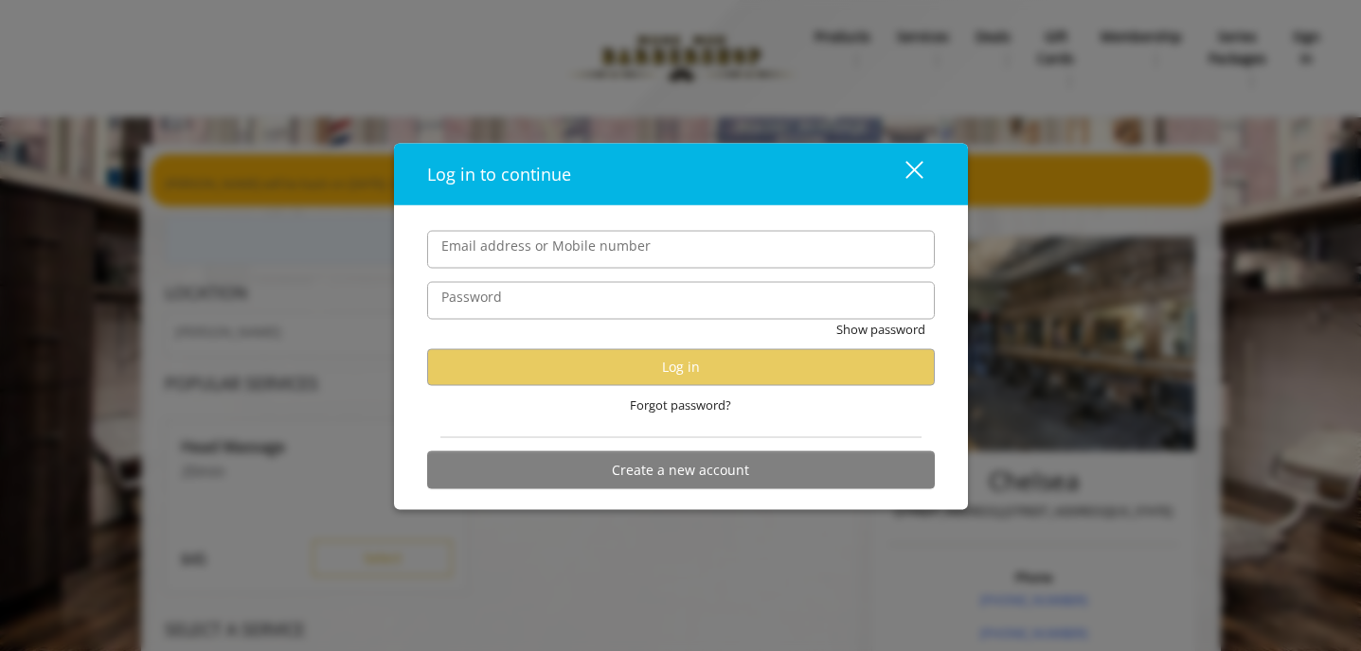
click at [907, 174] on div "close dialog" at bounding box center [913, 170] width 18 height 18
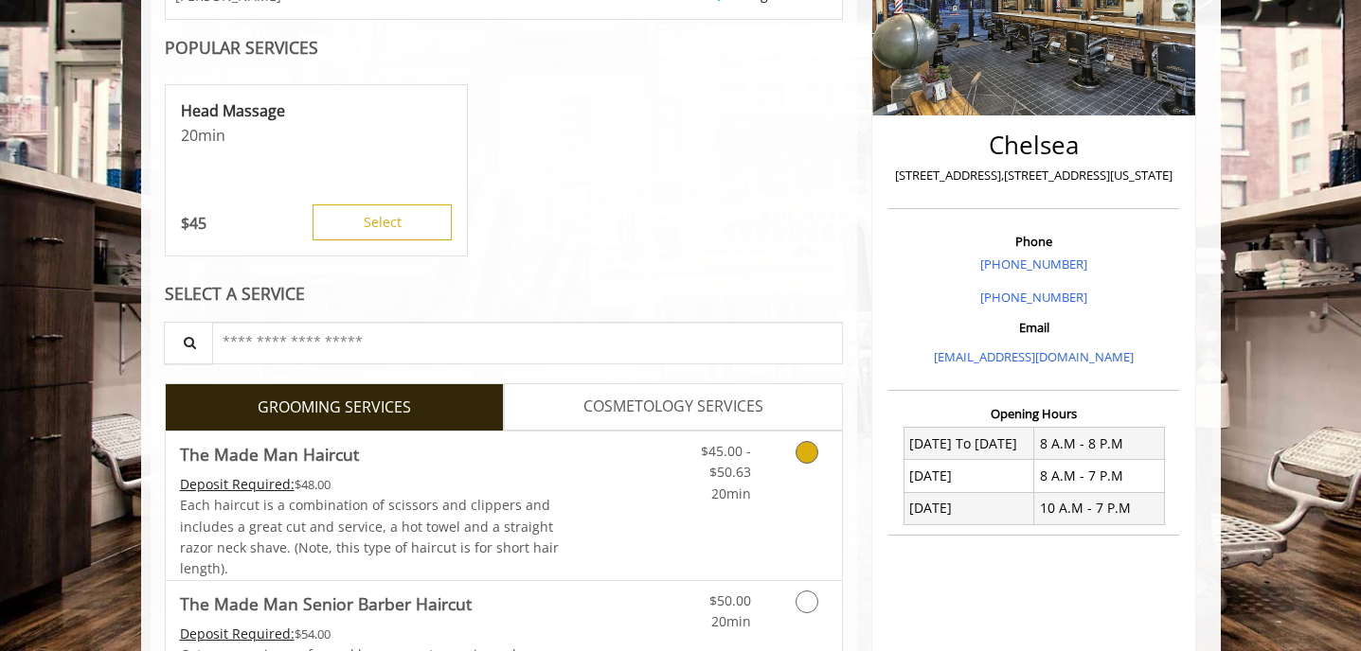
click at [796, 460] on link "Grooming services" at bounding box center [803, 468] width 48 height 73
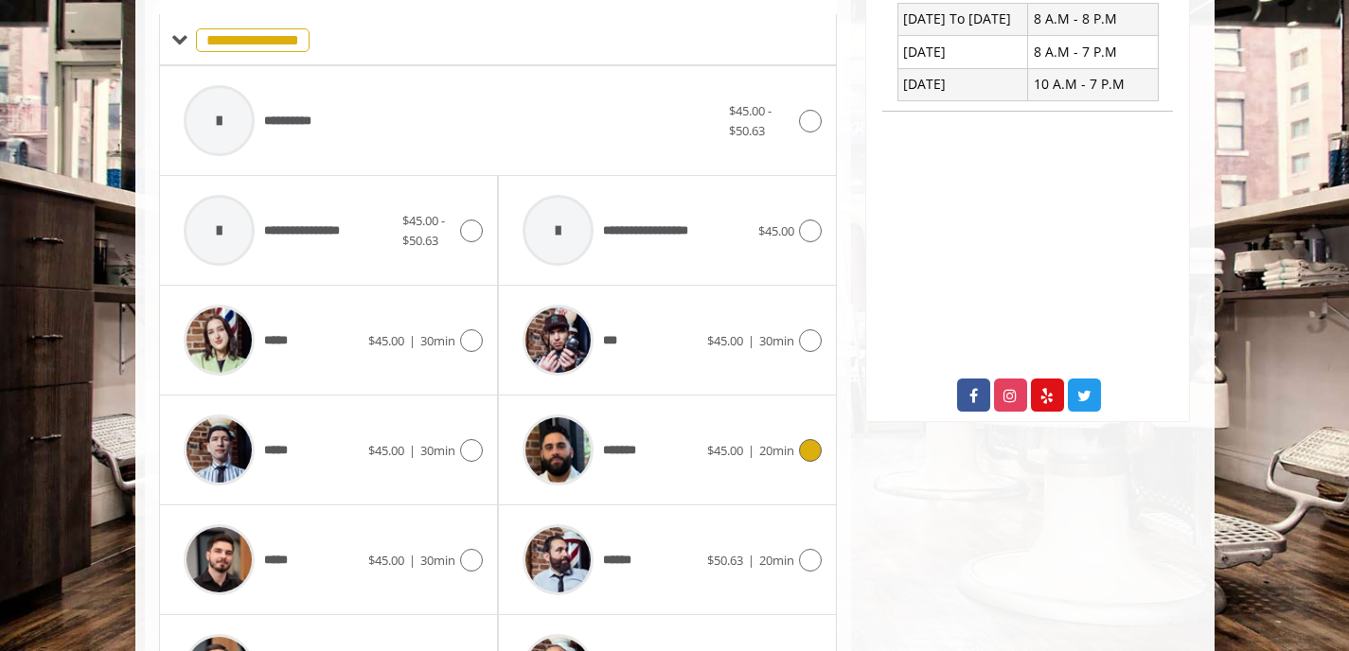
scroll to position [756, 0]
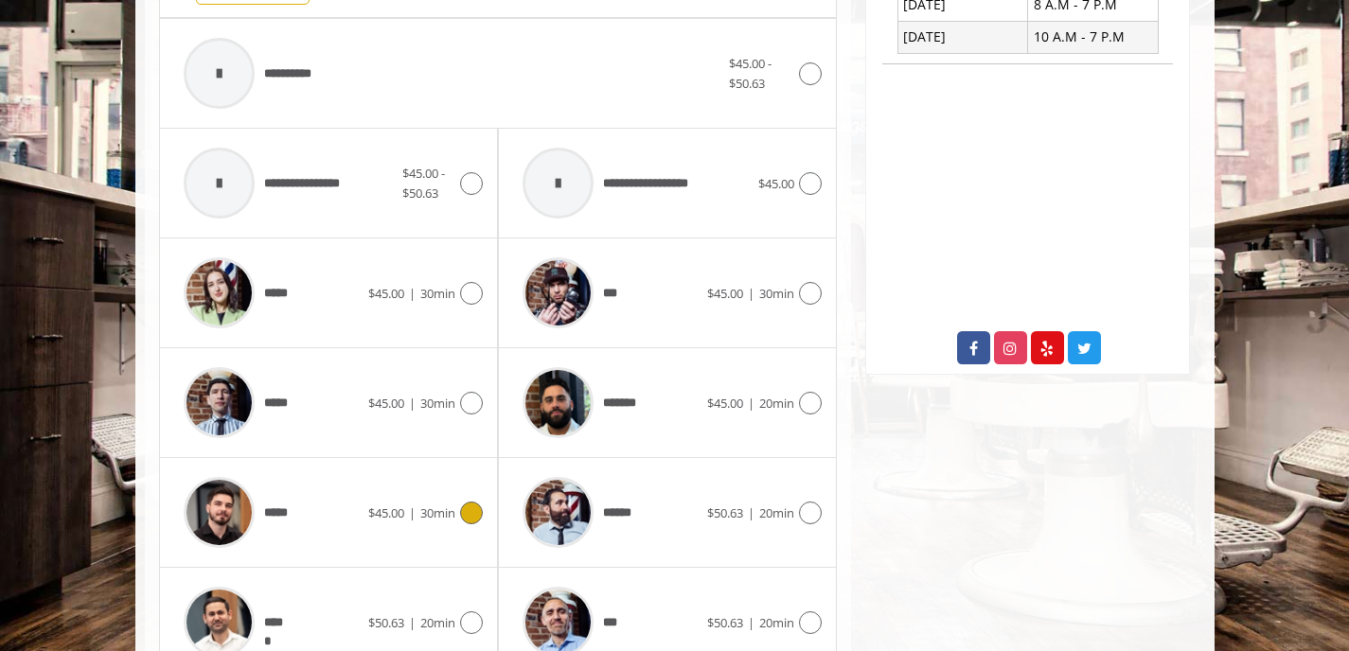
click at [370, 516] on span "$45.00" at bounding box center [386, 513] width 36 height 17
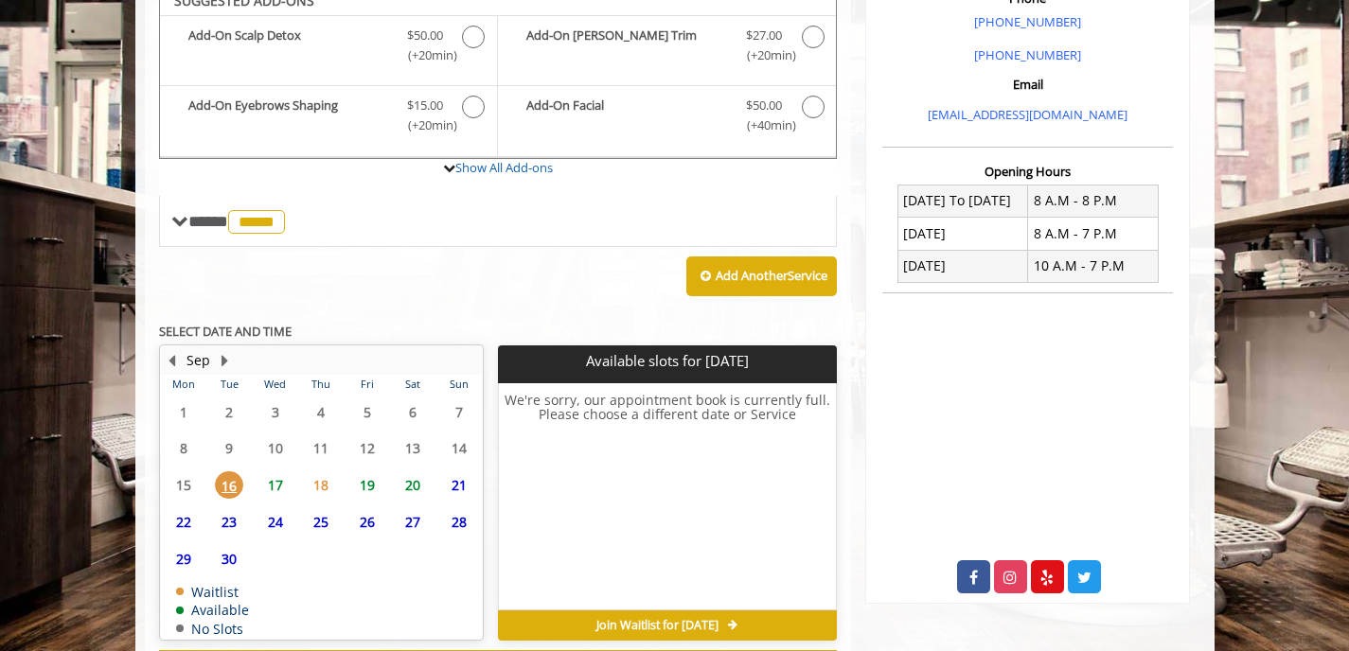
scroll to position [660, 0]
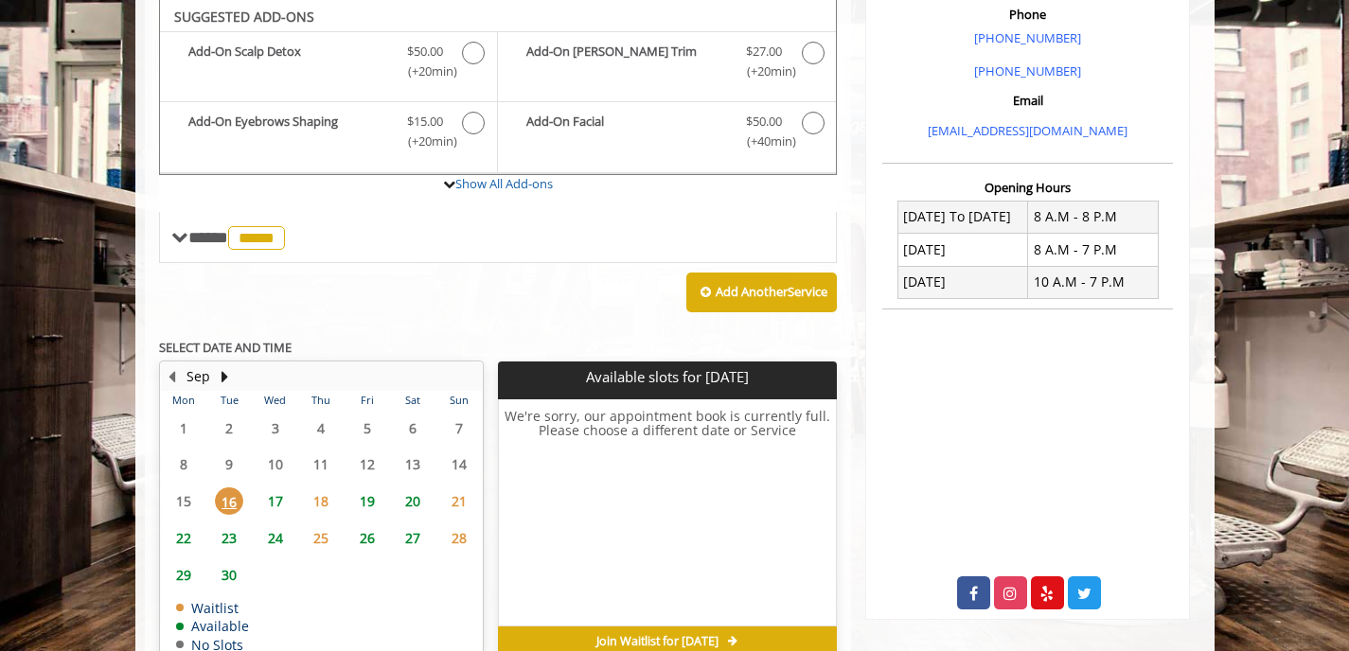
click at [277, 497] on span "17" at bounding box center [275, 501] width 28 height 27
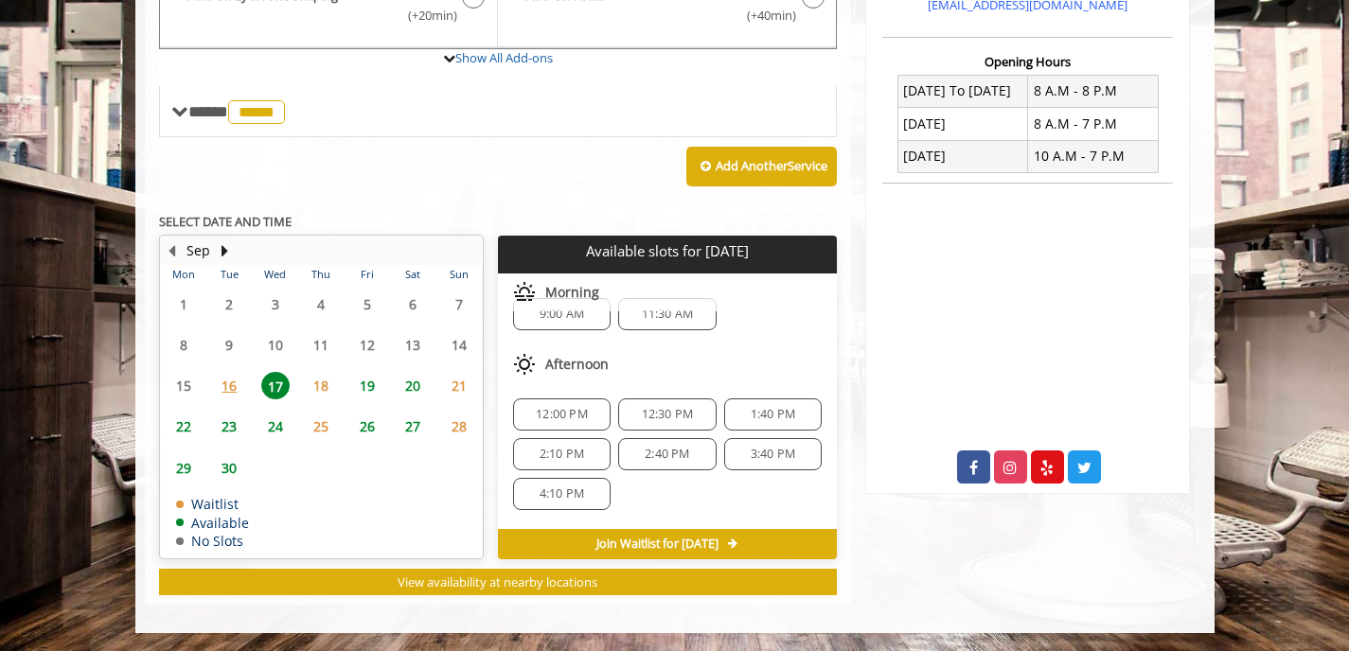
scroll to position [30, 0]
click at [580, 413] on span "12:00 PM" at bounding box center [562, 412] width 52 height 15
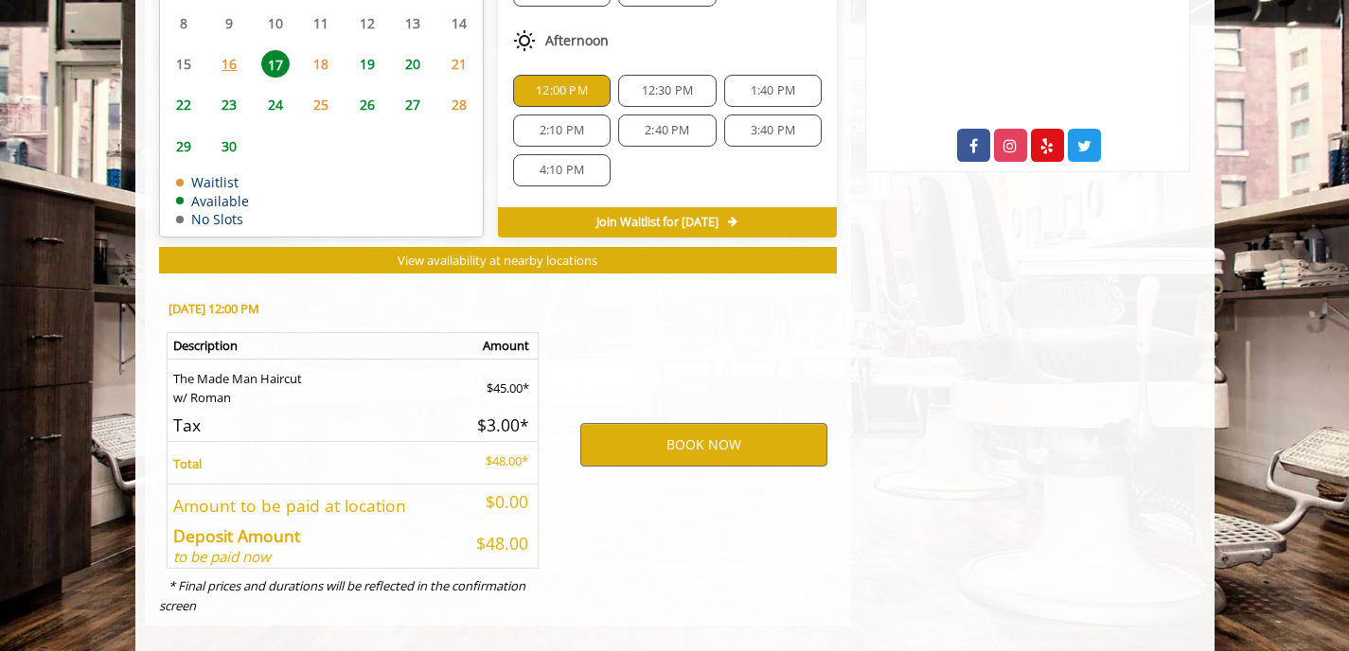
scroll to position [1031, 0]
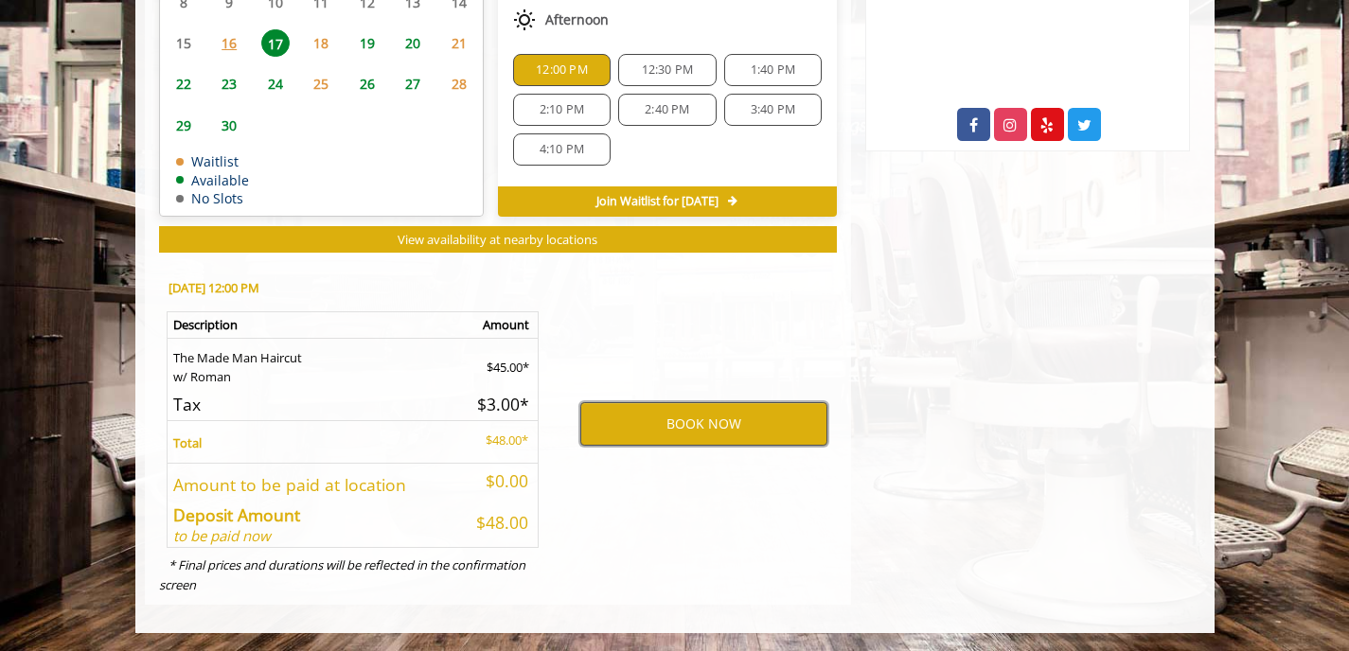
click at [658, 415] on button "BOOK NOW" at bounding box center [703, 424] width 247 height 44
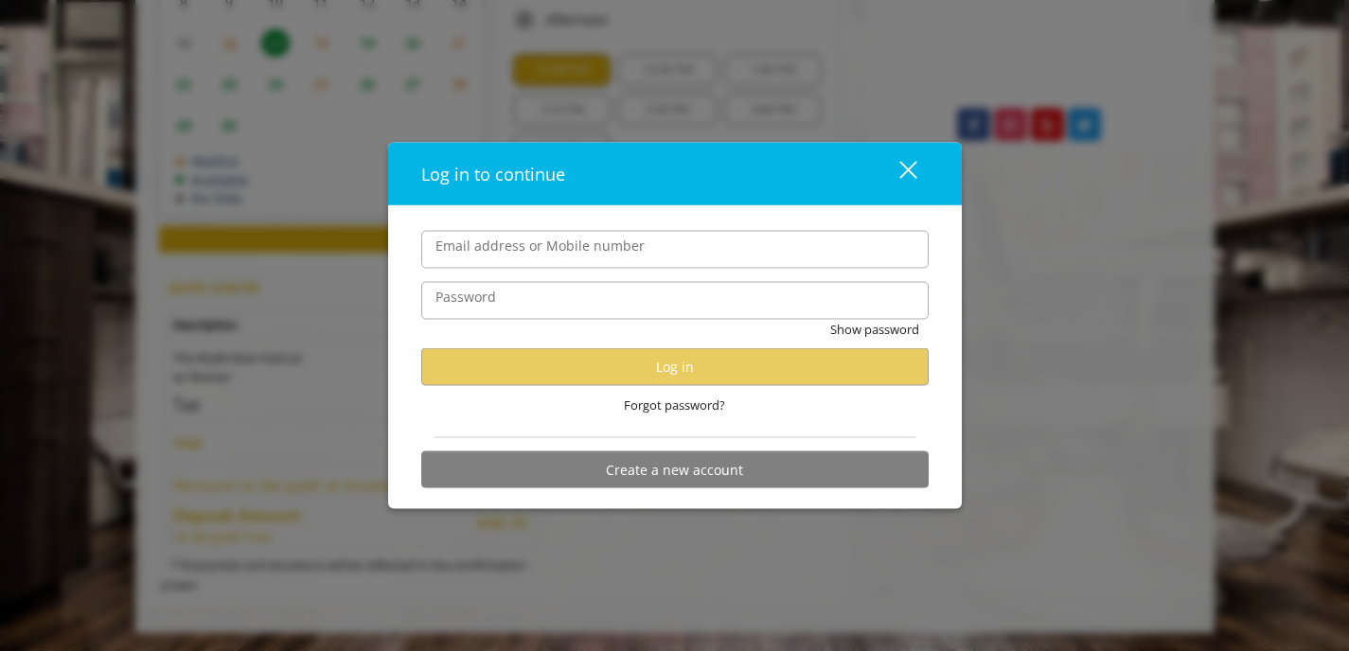
click at [909, 166] on div "close dialog" at bounding box center [908, 170] width 18 height 18
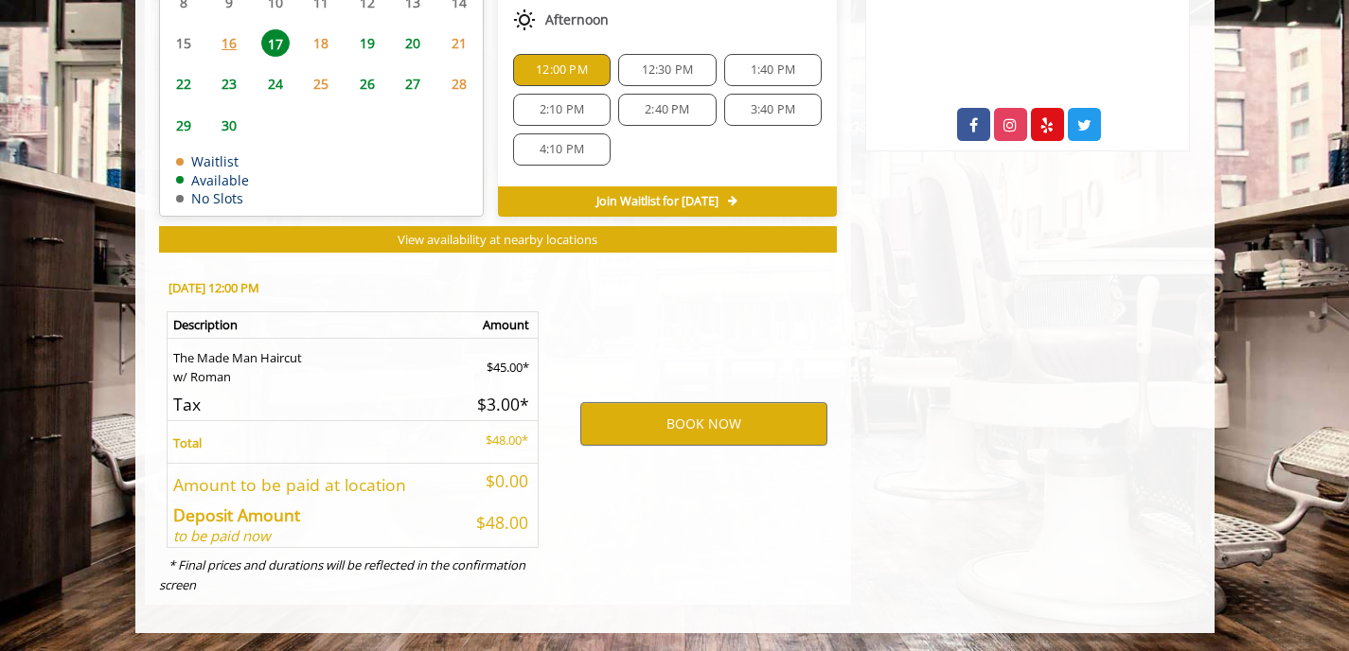
scroll to position [0, 0]
